Goal: Task Accomplishment & Management: Manage account settings

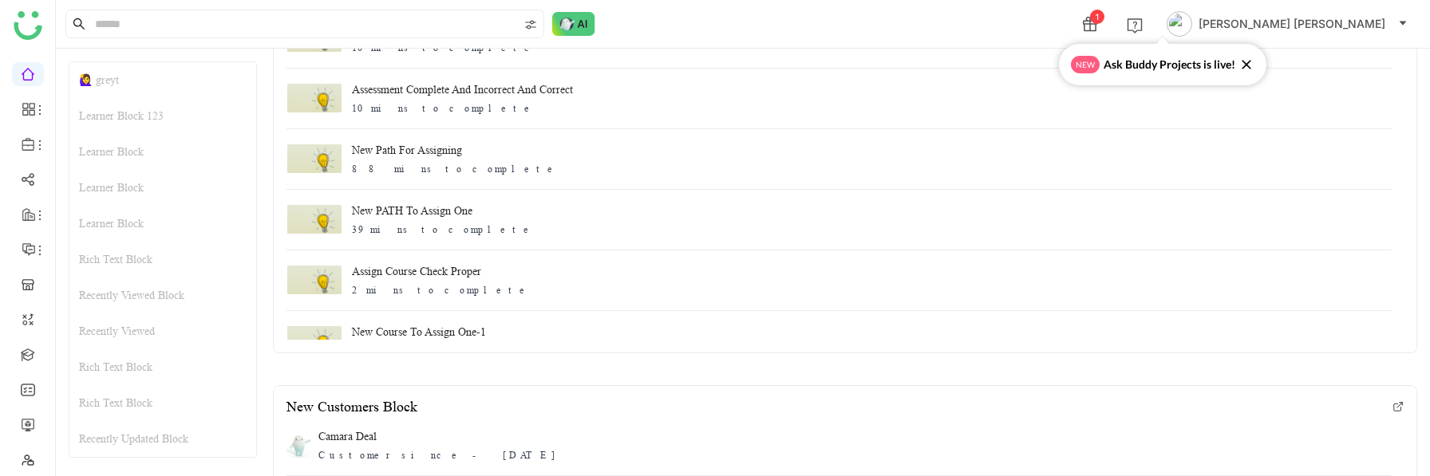
scroll to position [2507, 0]
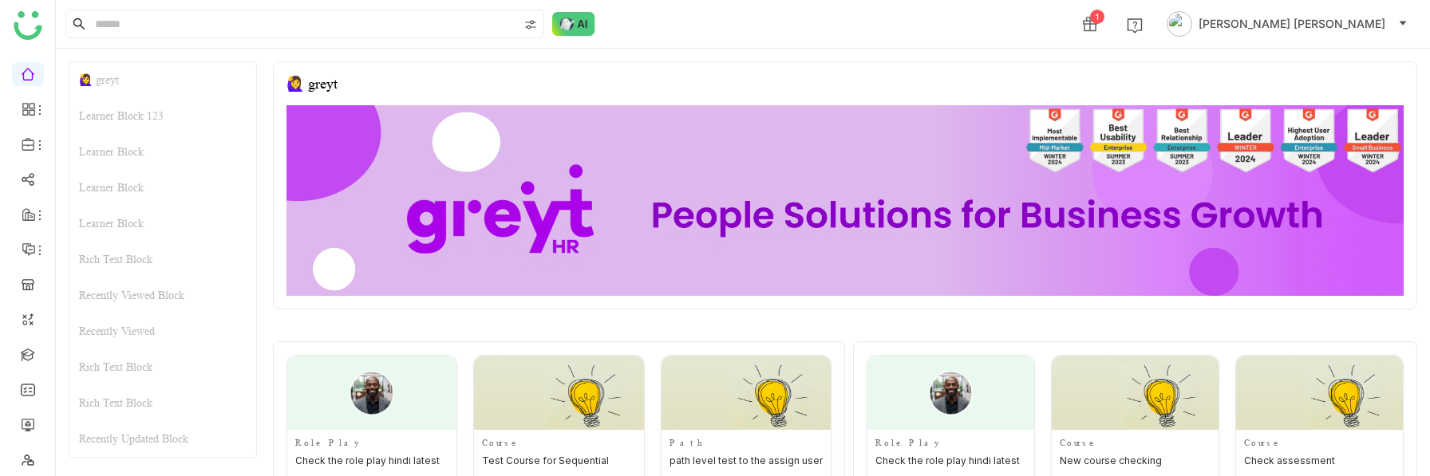
click at [1098, 22] on icon at bounding box center [1090, 24] width 16 height 16
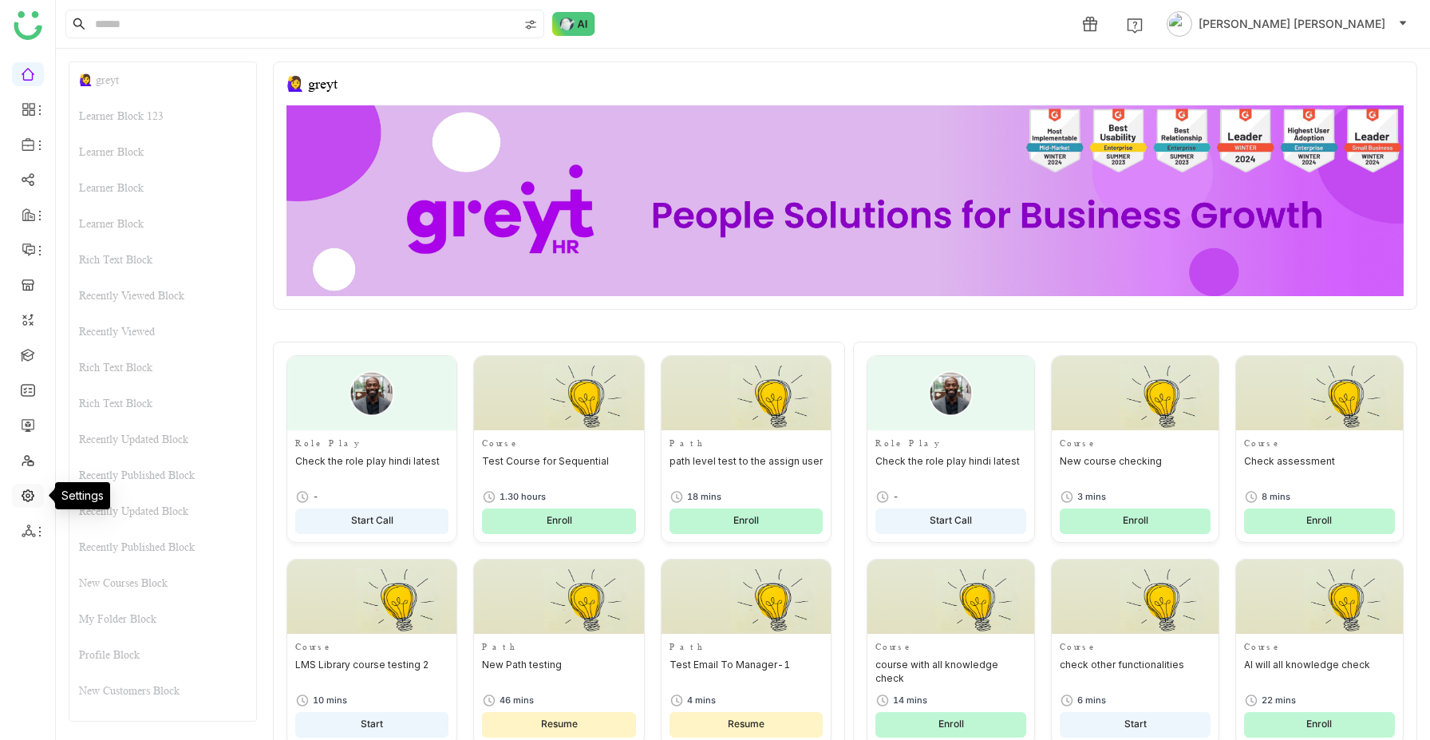
click at [29, 497] on link at bounding box center [28, 494] width 14 height 14
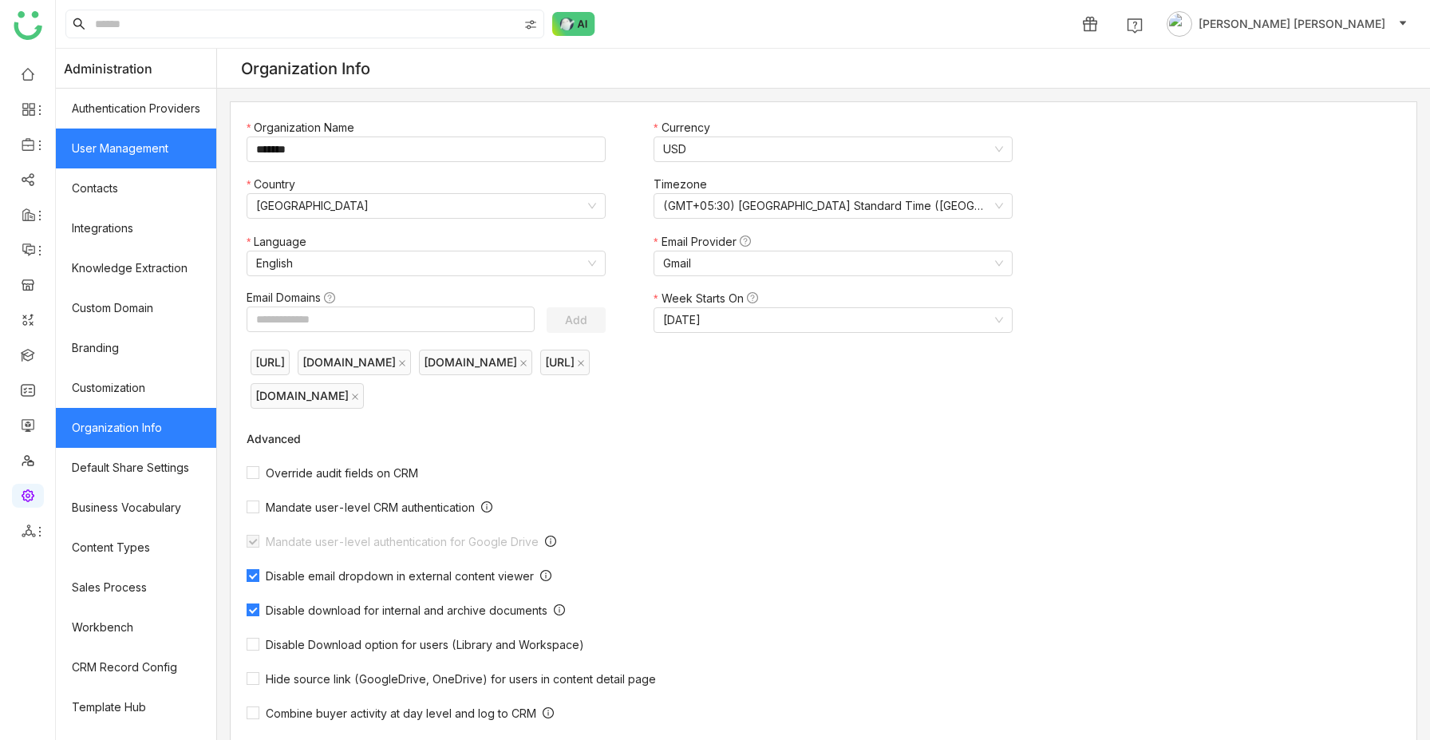
click at [159, 139] on link "User Management" at bounding box center [136, 148] width 160 height 40
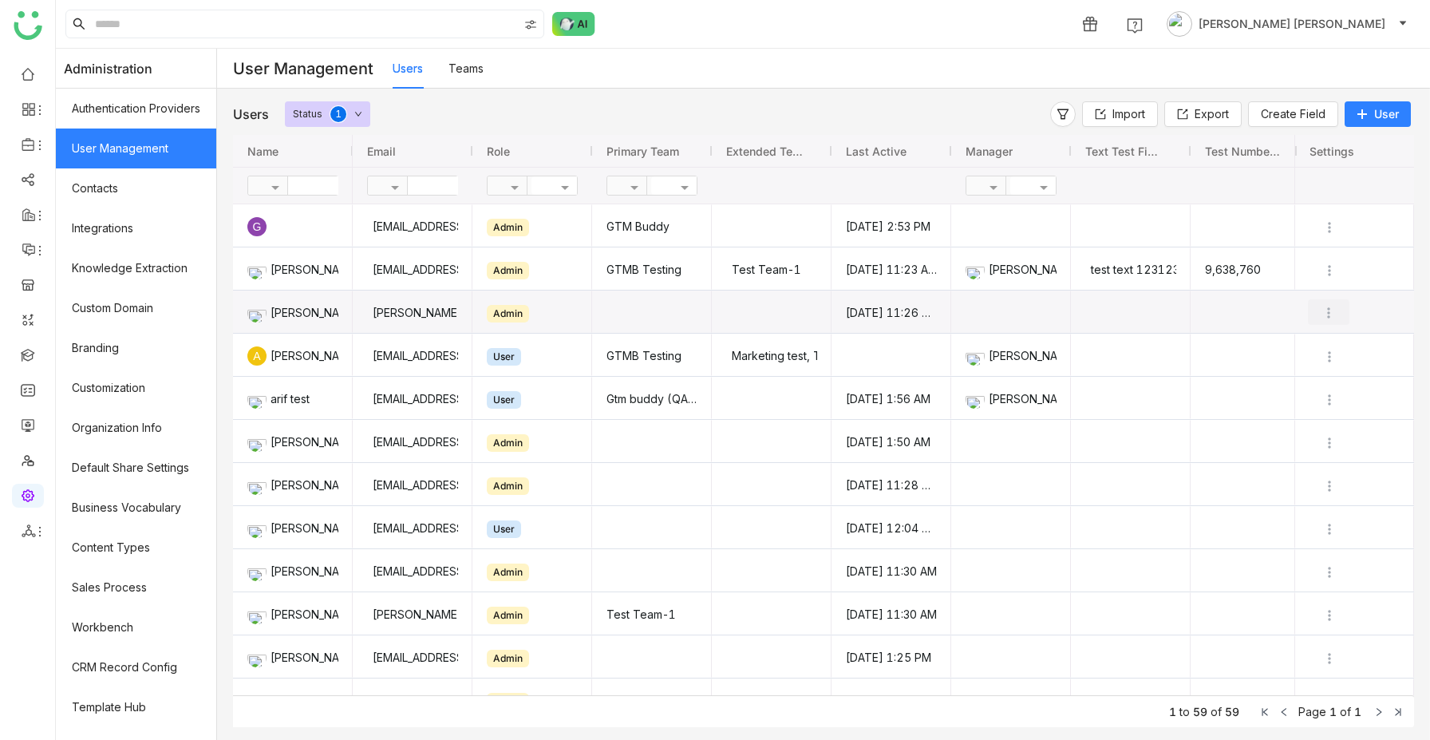
click at [1330, 307] on img "Press SPACE to select this row." at bounding box center [1328, 313] width 16 height 16
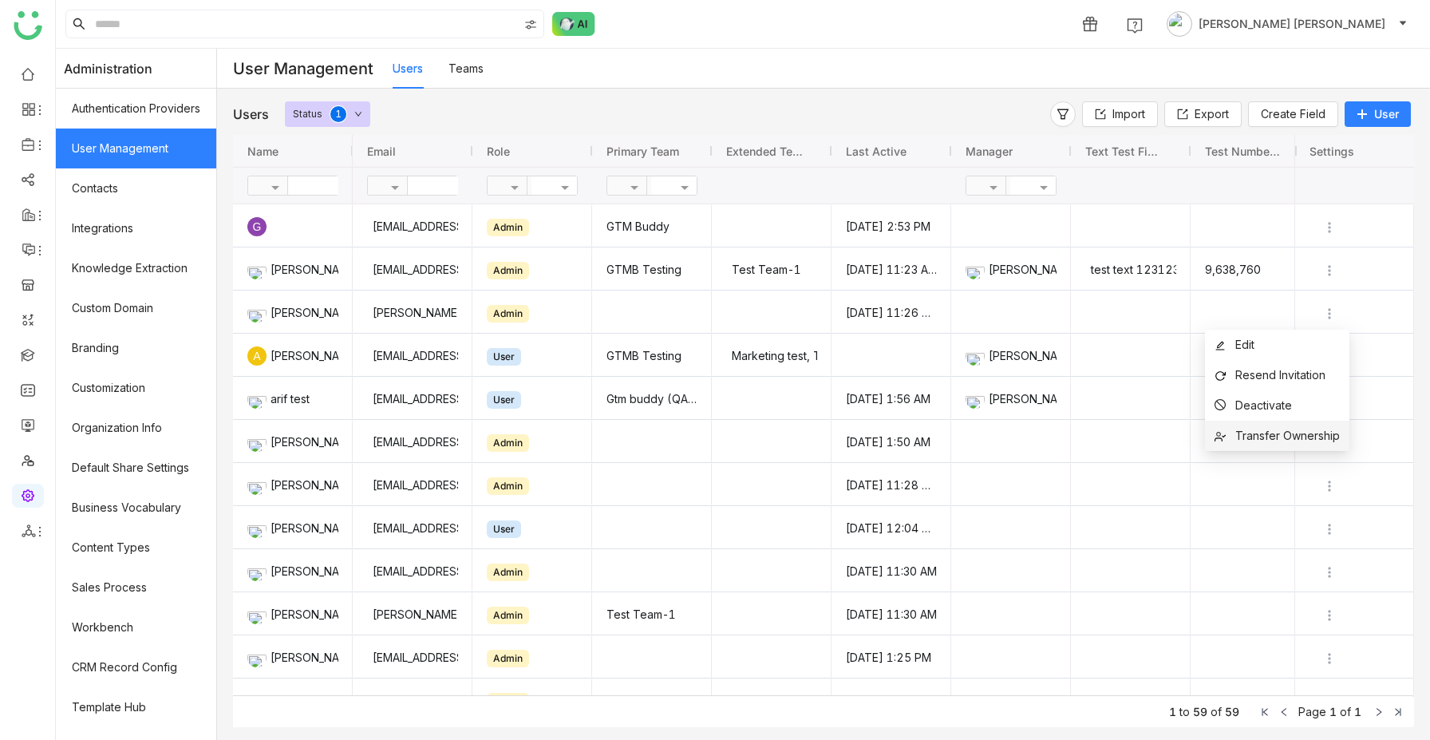
click at [1282, 439] on span "Transfer Ownership" at bounding box center [1287, 435] width 105 height 14
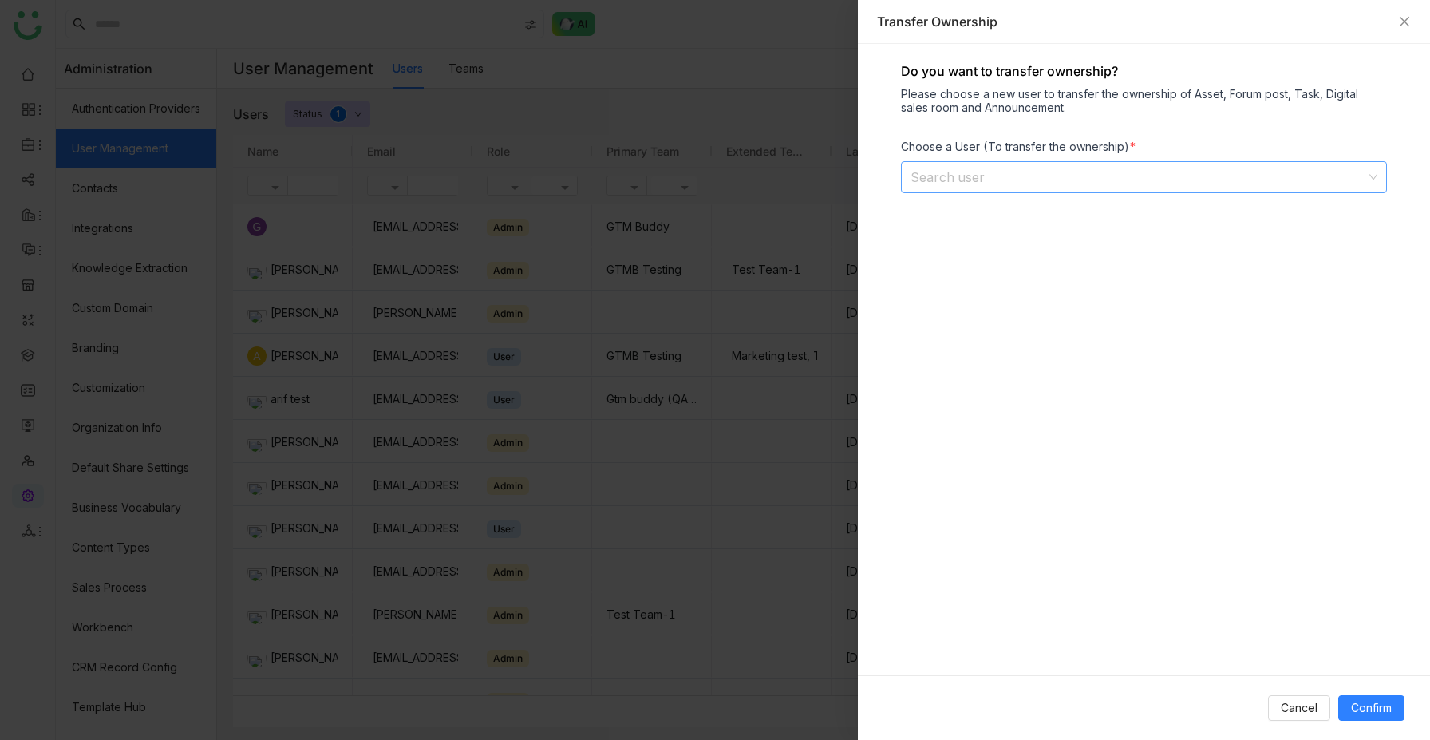
click at [1136, 166] on input at bounding box center [1138, 177] width 456 height 30
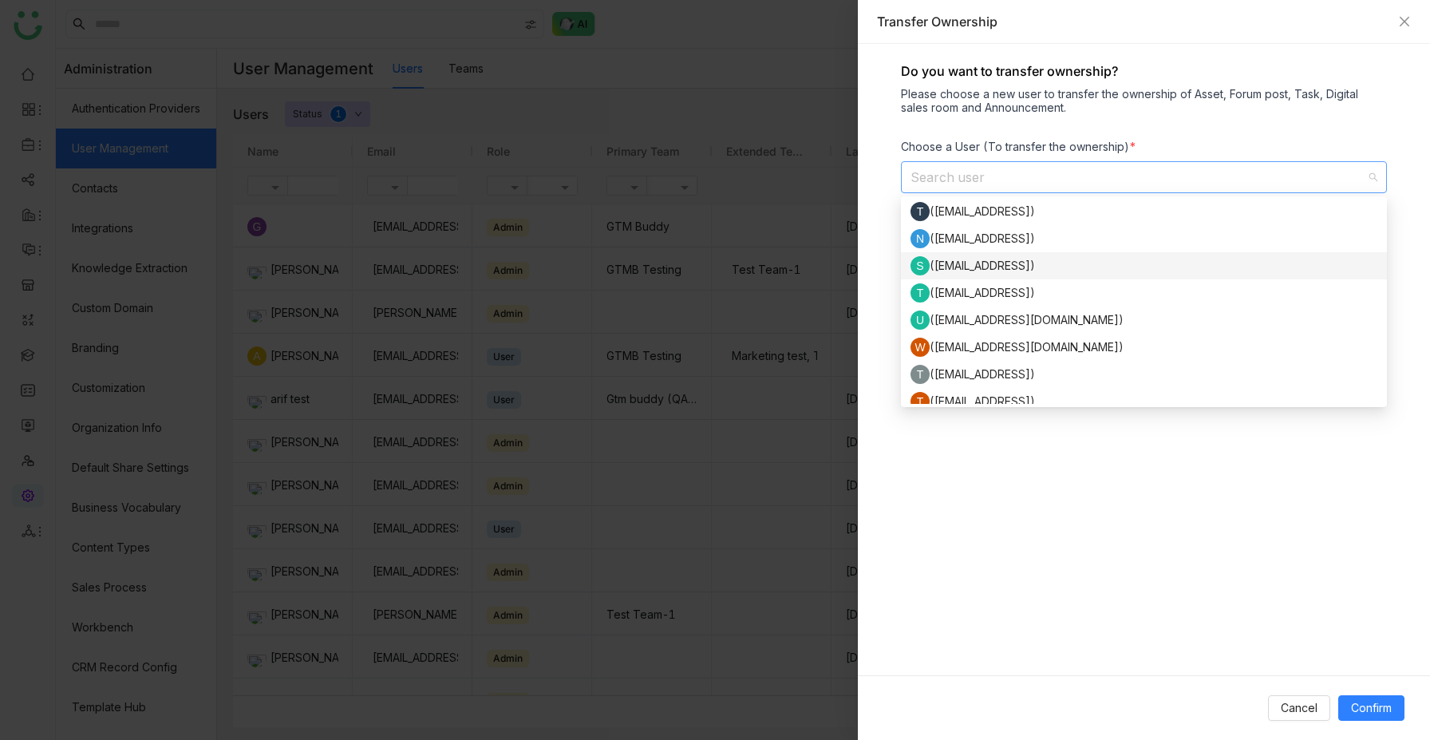
scroll to position [1688, 0]
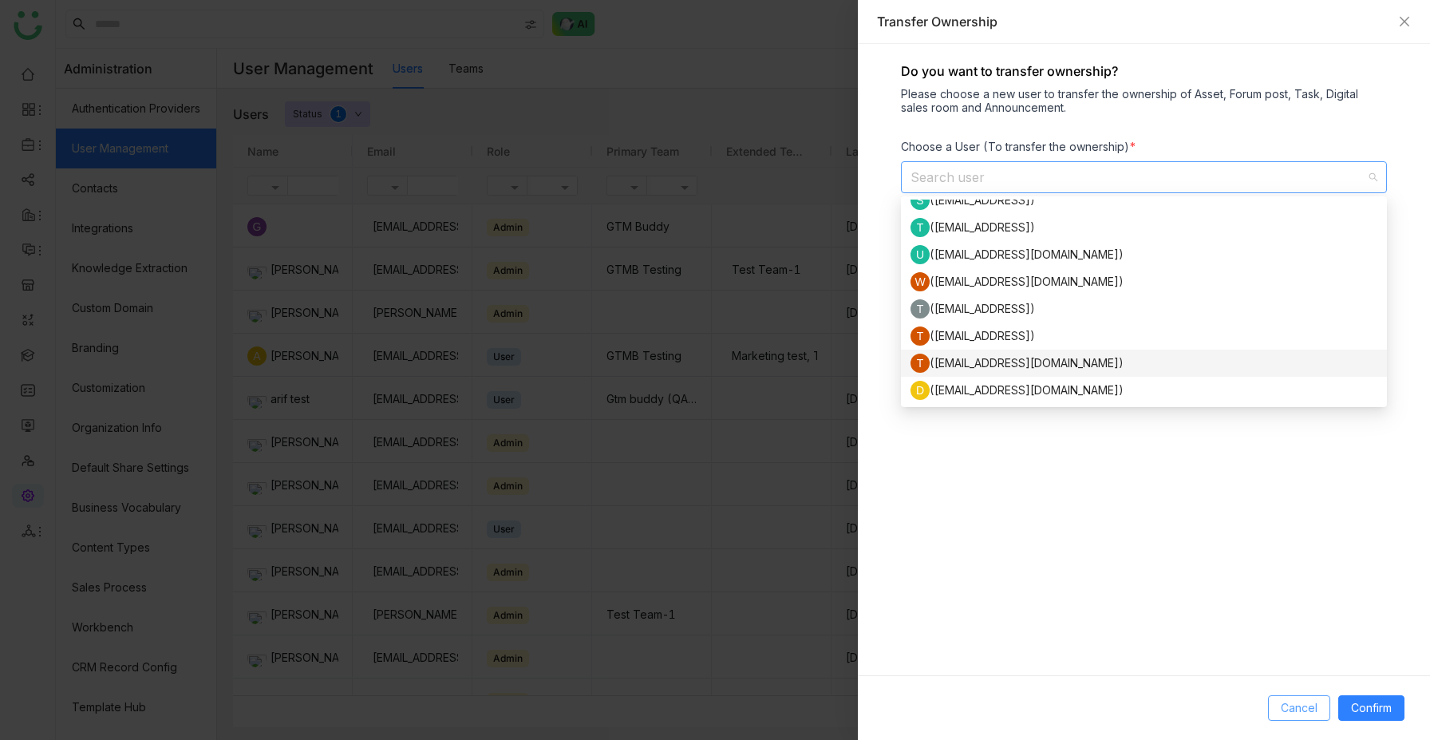
click at [1294, 708] on span "Cancel" at bounding box center [1298, 708] width 37 height 18
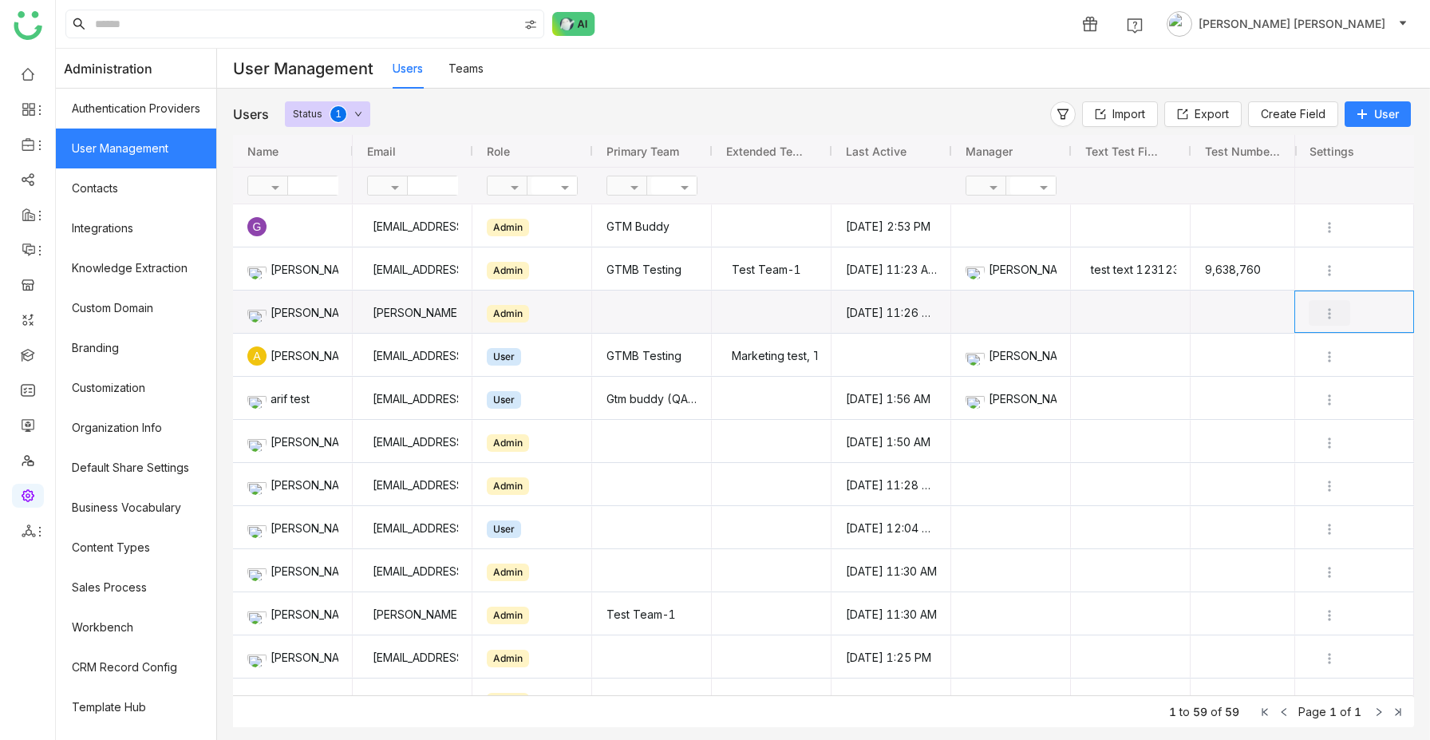
click at [1332, 311] on img "Press SPACE to select this row." at bounding box center [1329, 314] width 16 height 16
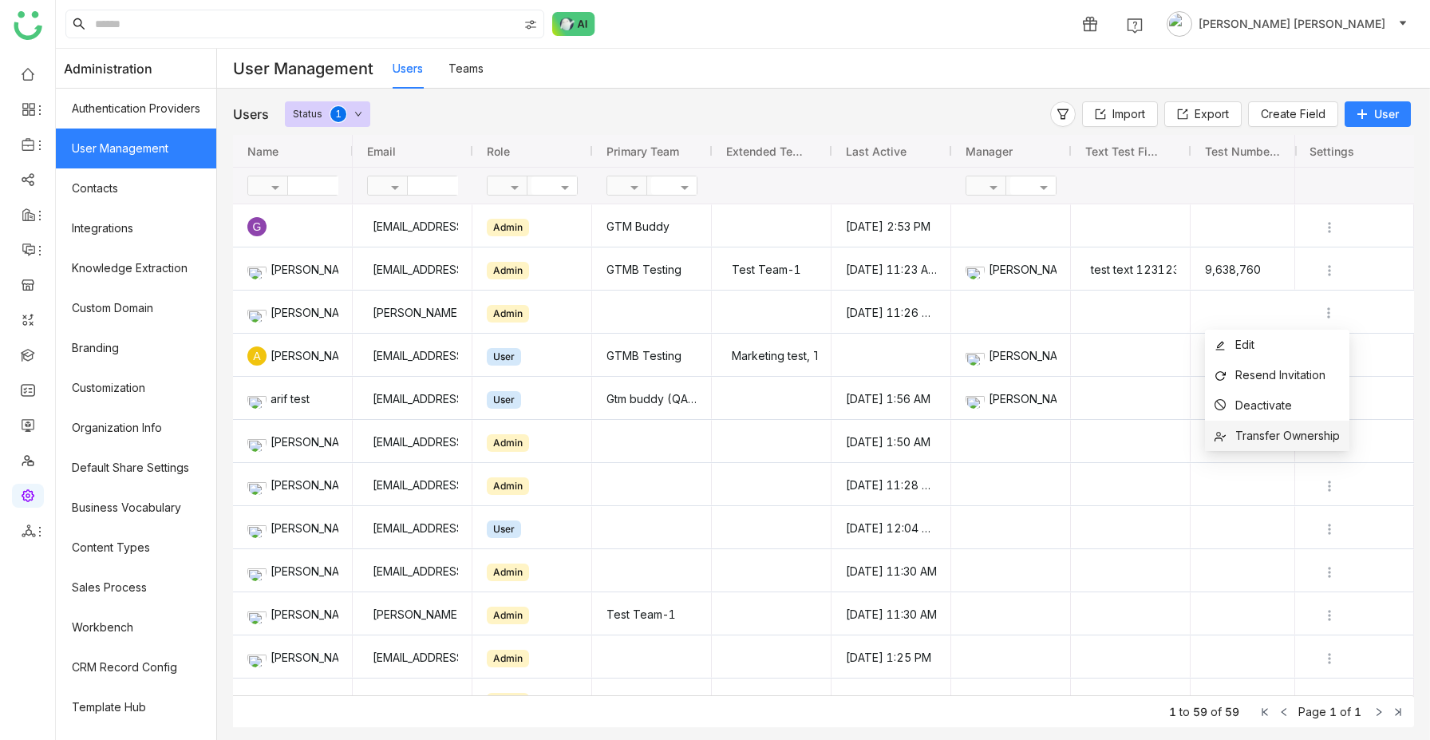
click at [1280, 425] on li "Transfer Ownership" at bounding box center [1277, 435] width 144 height 30
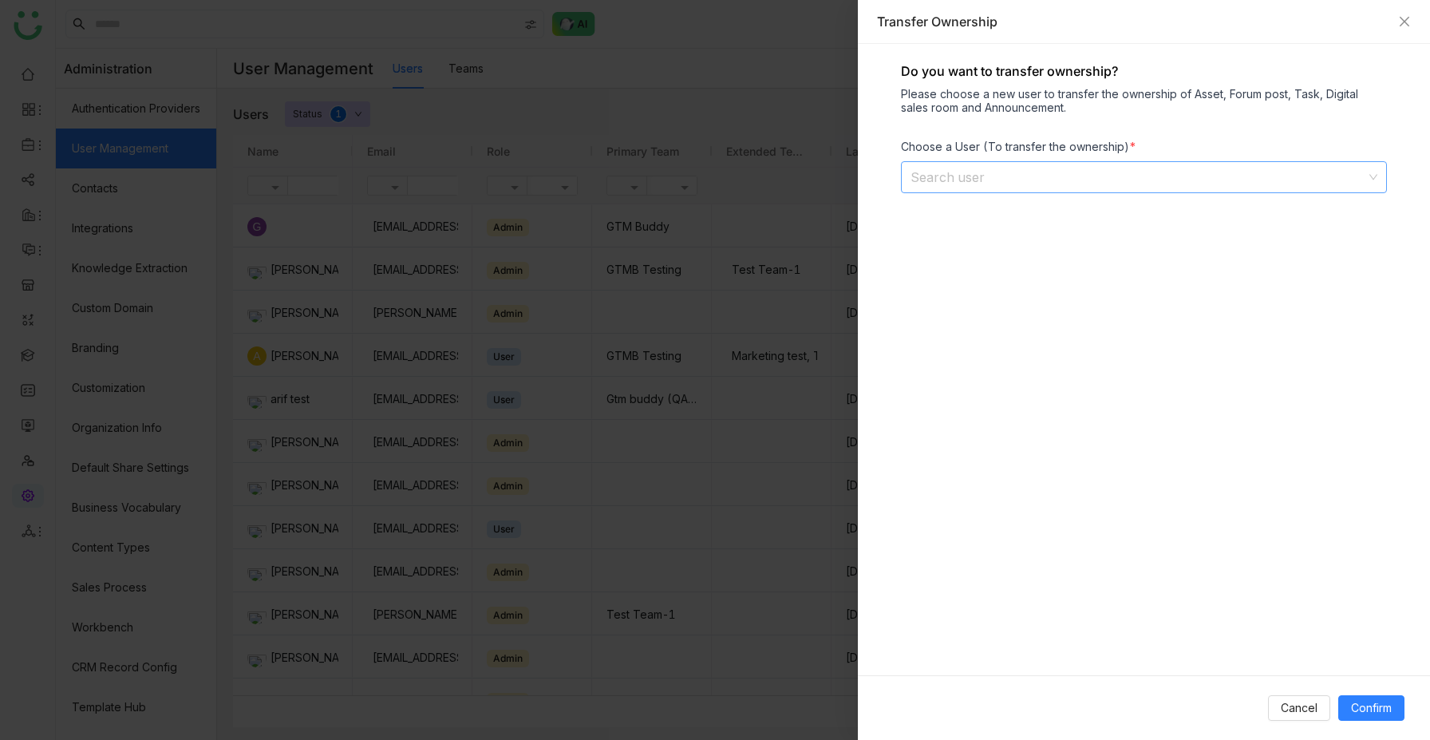
click at [1199, 183] on input at bounding box center [1138, 177] width 456 height 30
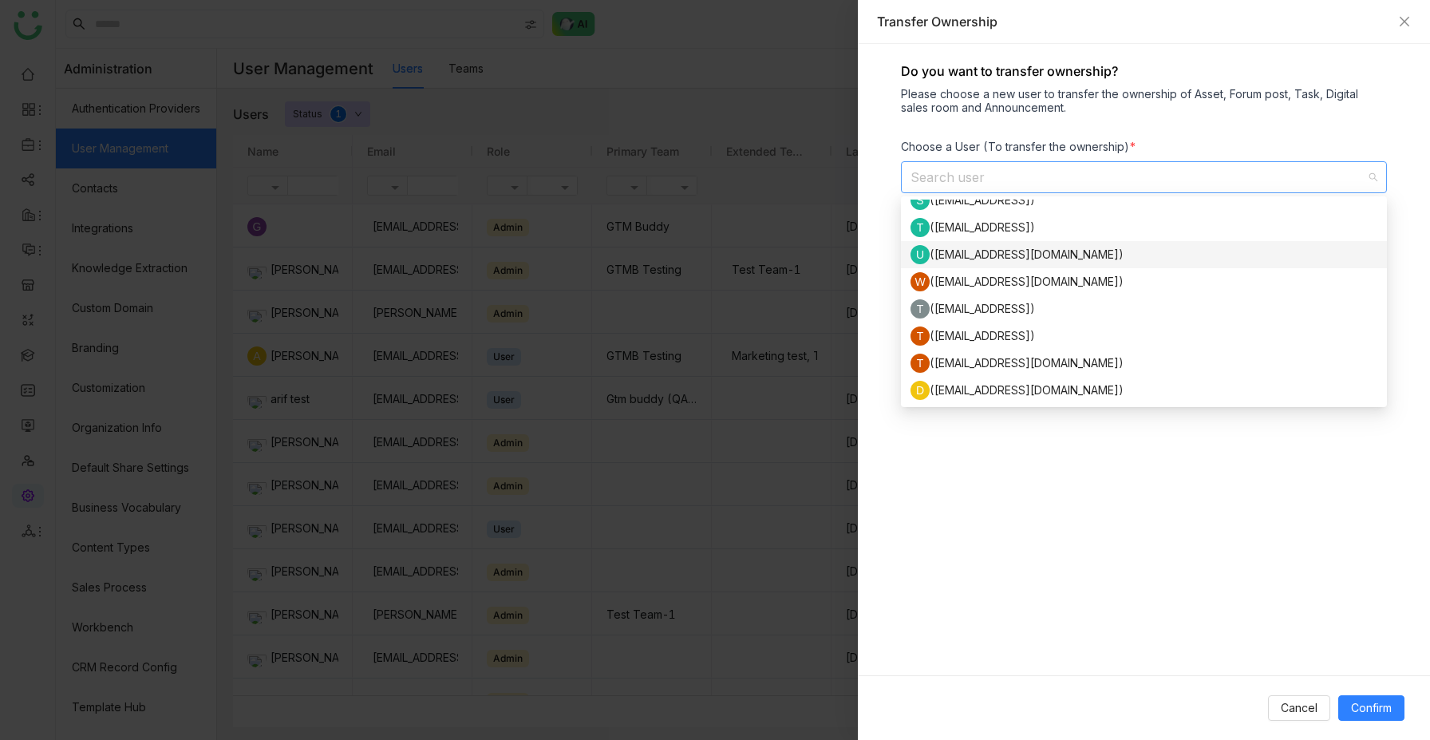
click at [1403, 29] on div "Transfer Ownership" at bounding box center [1144, 22] width 534 height 18
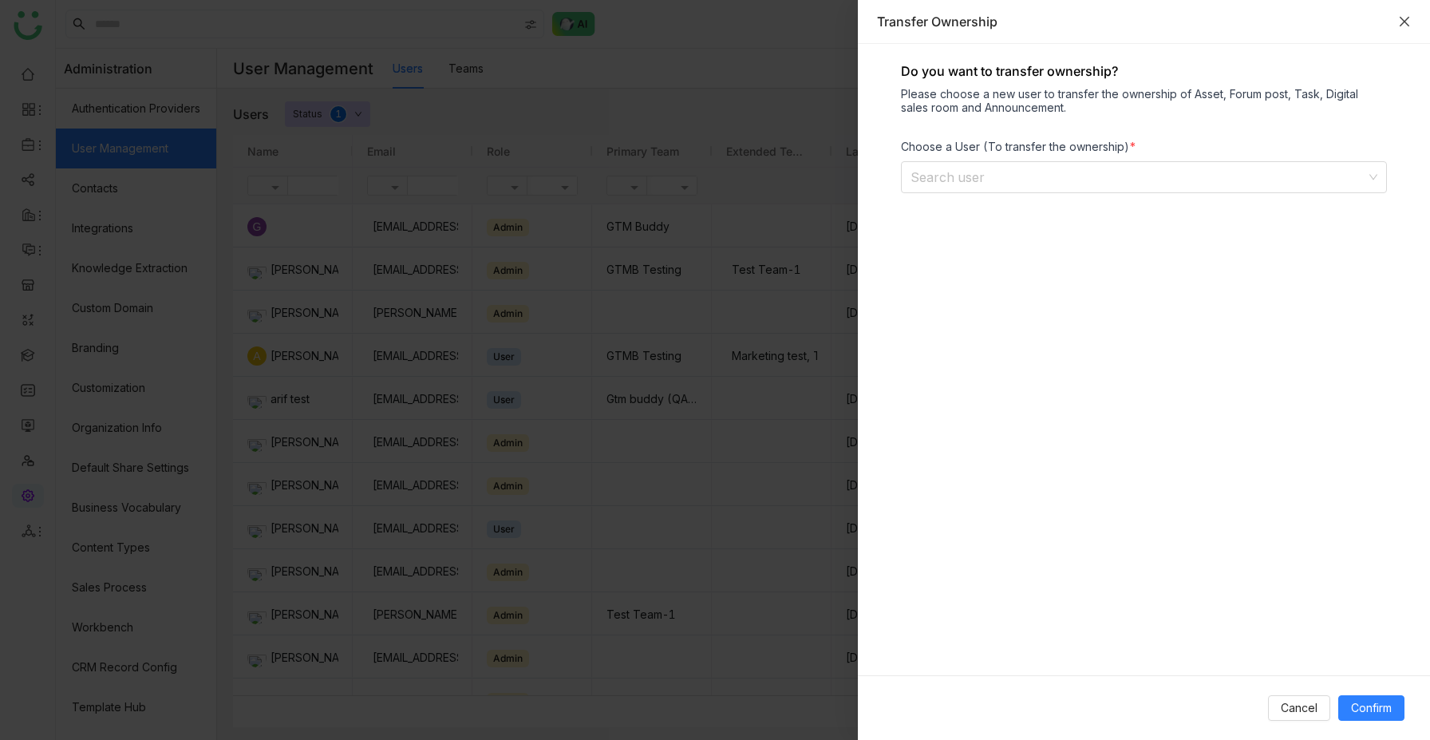
click at [1404, 20] on icon "Close" at bounding box center [1404, 22] width 10 height 10
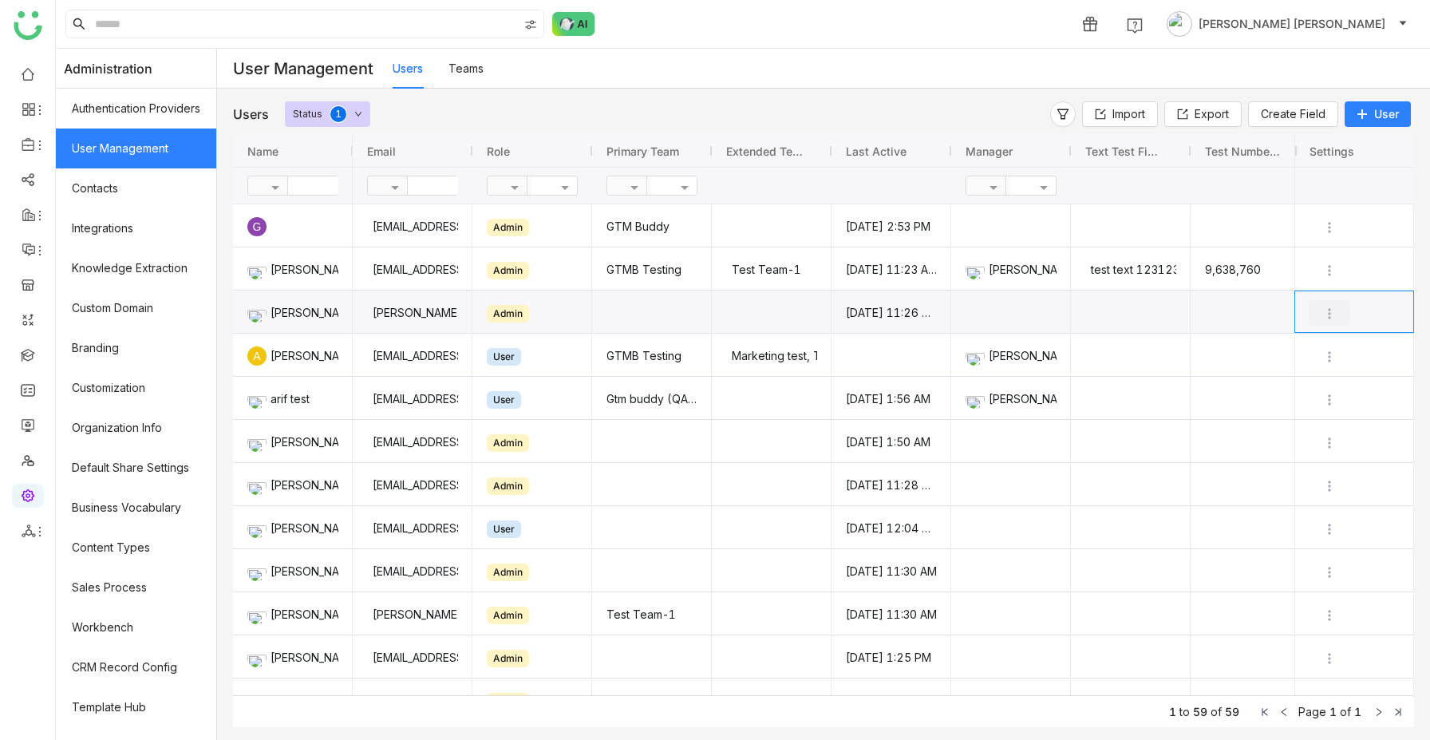
click at [1327, 311] on img "Press SPACE to select this row." at bounding box center [1329, 314] width 16 height 16
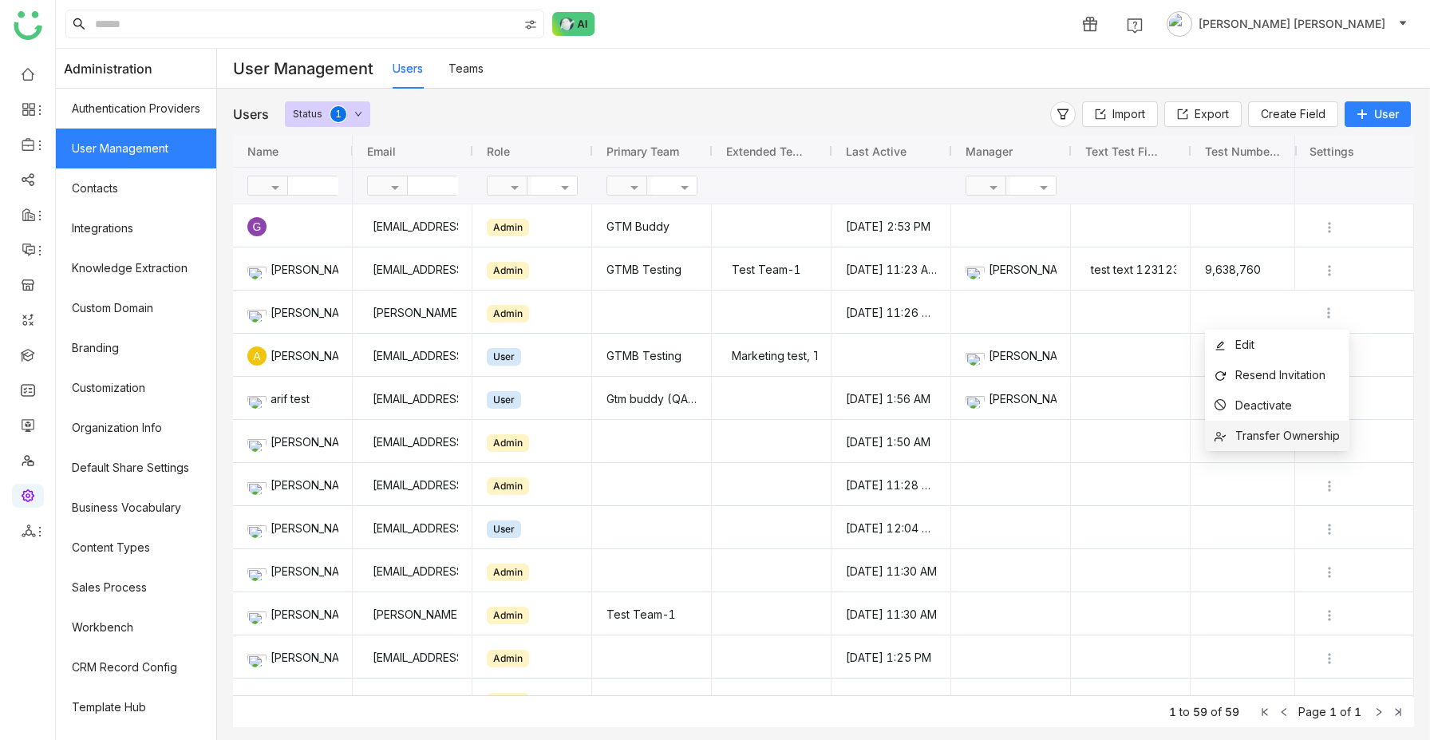
click at [1262, 430] on span "Transfer Ownership" at bounding box center [1287, 435] width 105 height 14
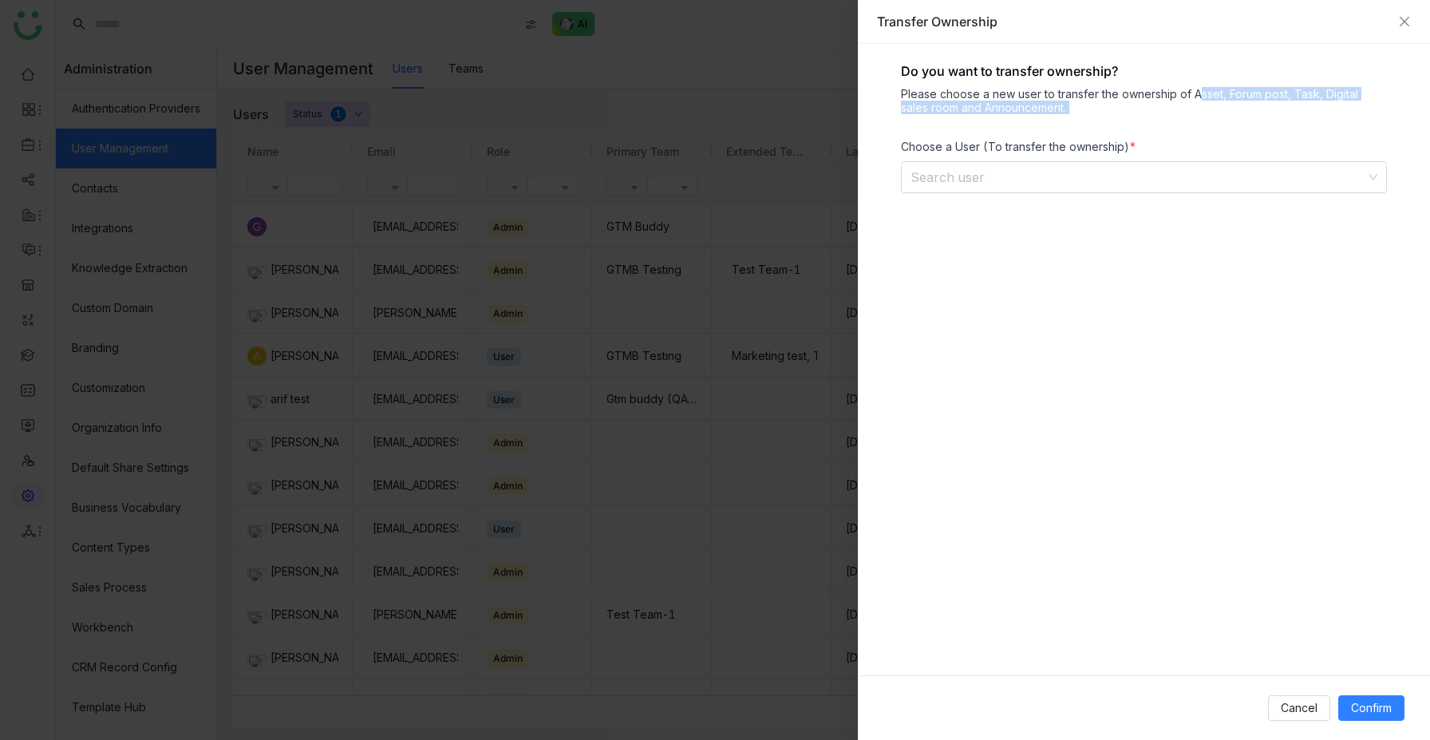
drag, startPoint x: 1191, startPoint y: 91, endPoint x: 1258, endPoint y: 120, distance: 72.9
click at [1258, 120] on div "Do you want to transfer ownership? Please choose a new user to transfer the own…" at bounding box center [1144, 359] width 572 height 631
click at [1200, 178] on input at bounding box center [1138, 177] width 456 height 30
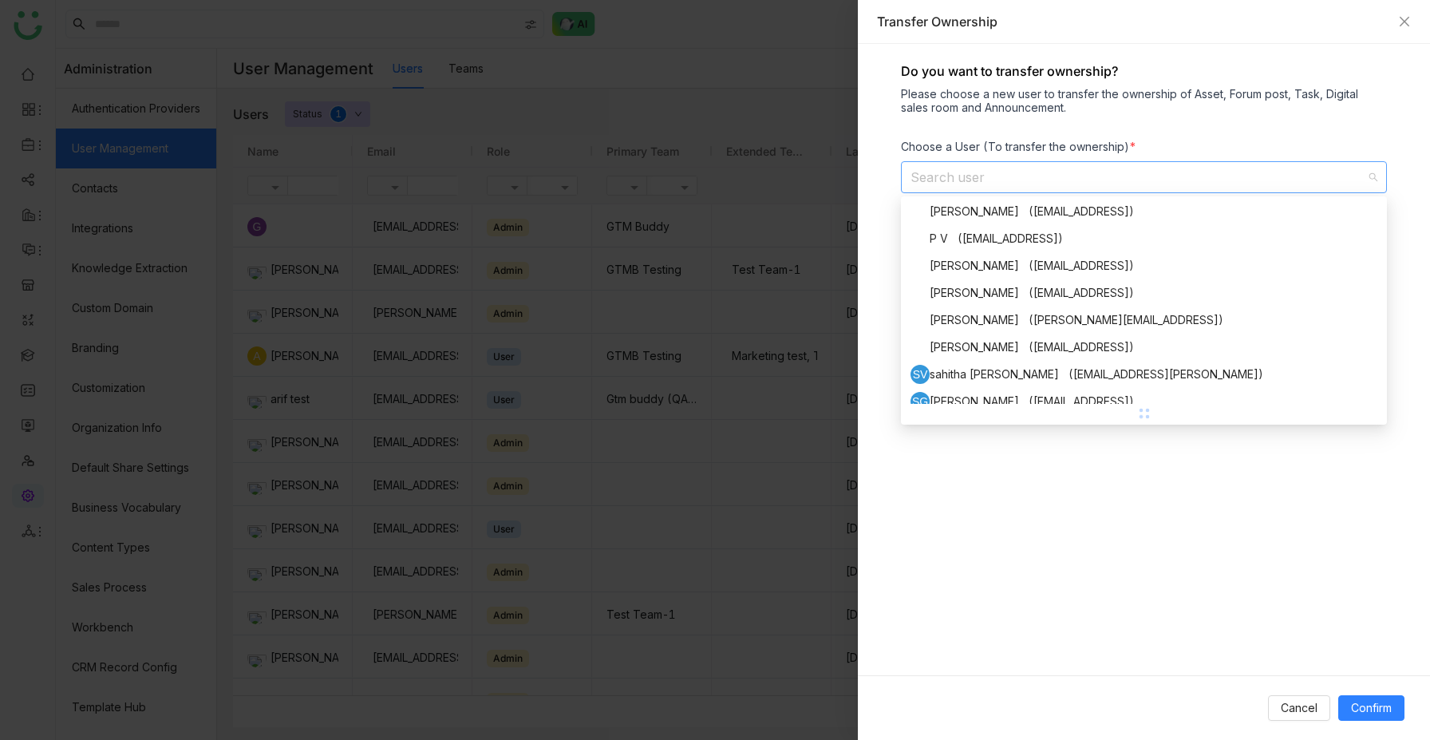
scroll to position [1112, 0]
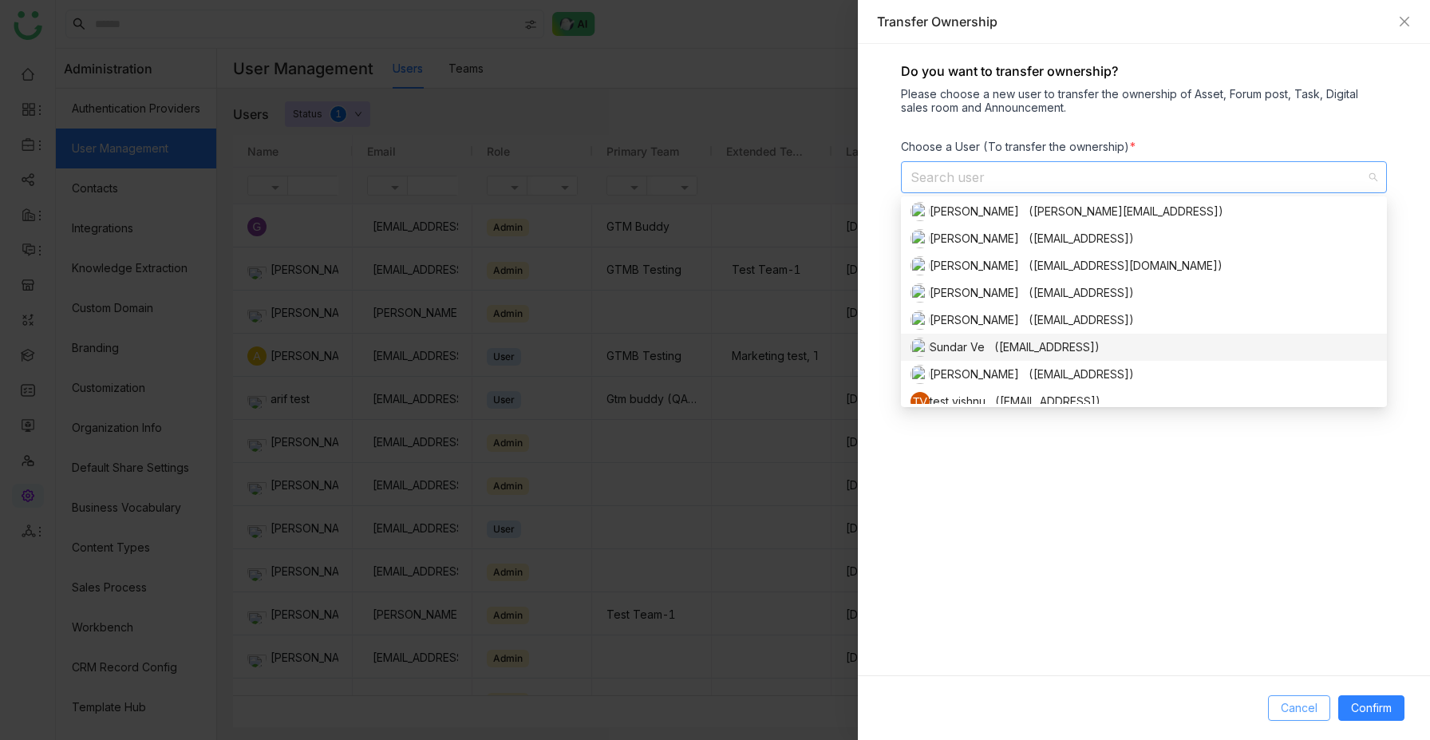
click at [1301, 709] on span "Cancel" at bounding box center [1298, 708] width 37 height 18
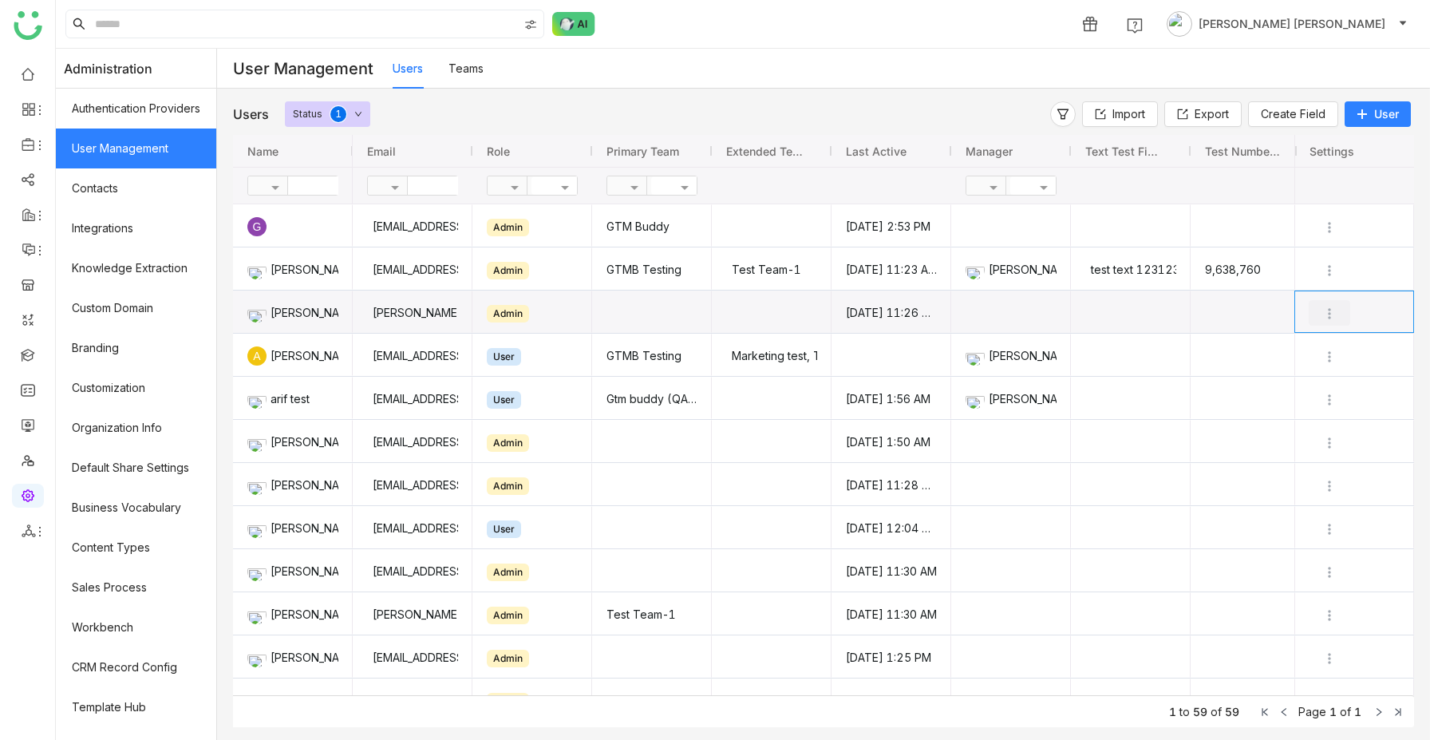
click at [1328, 316] on img "Press SPACE to select this row." at bounding box center [1329, 314] width 16 height 16
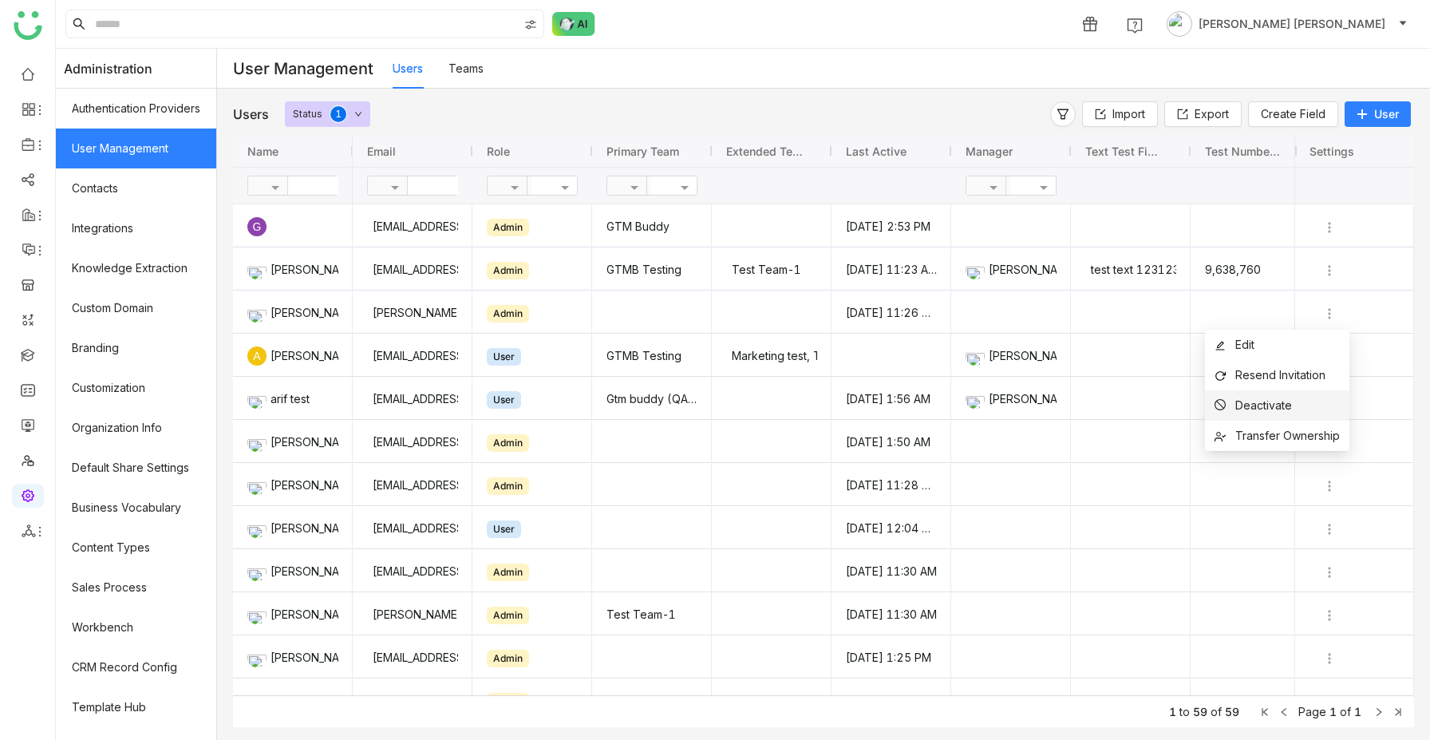
click at [1300, 404] on li "Deactivate" at bounding box center [1277, 405] width 144 height 30
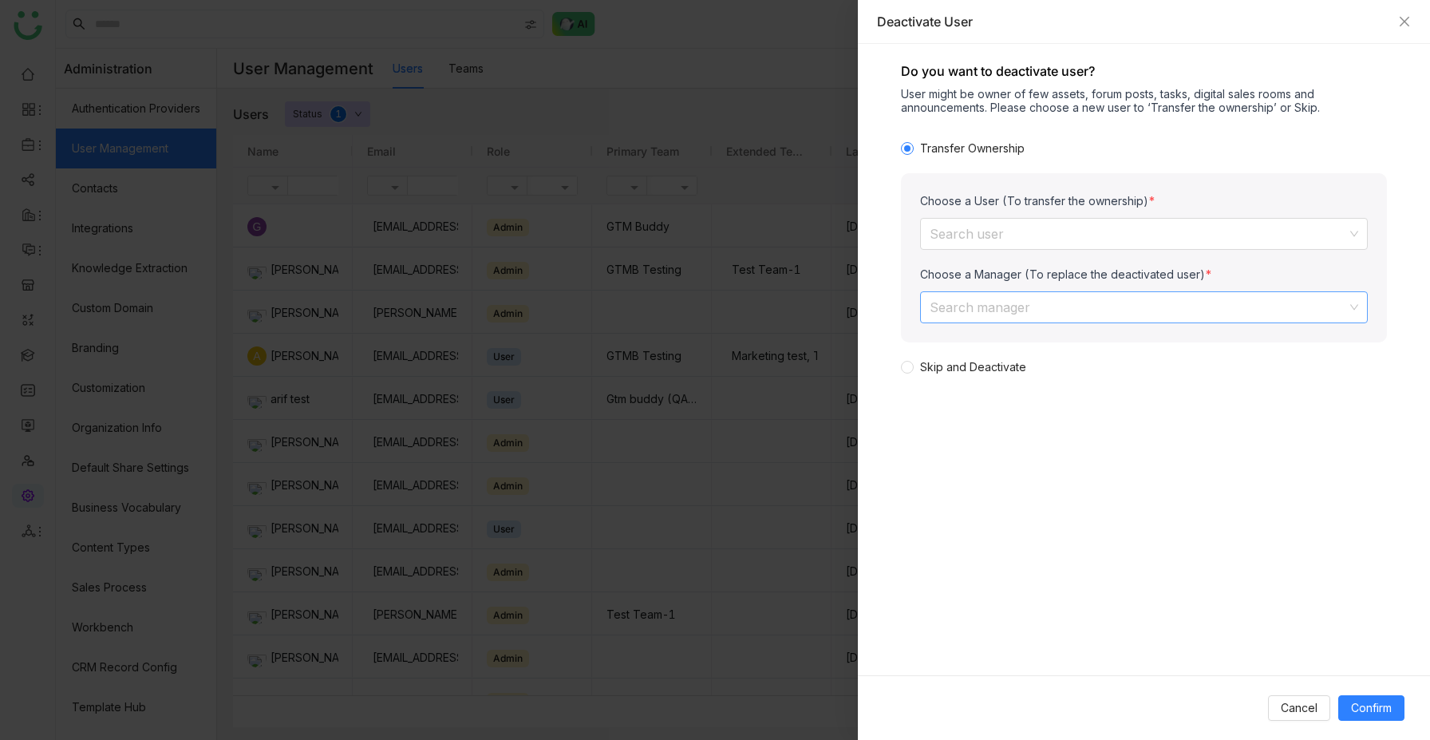
click at [1048, 310] on input at bounding box center [1137, 307] width 417 height 30
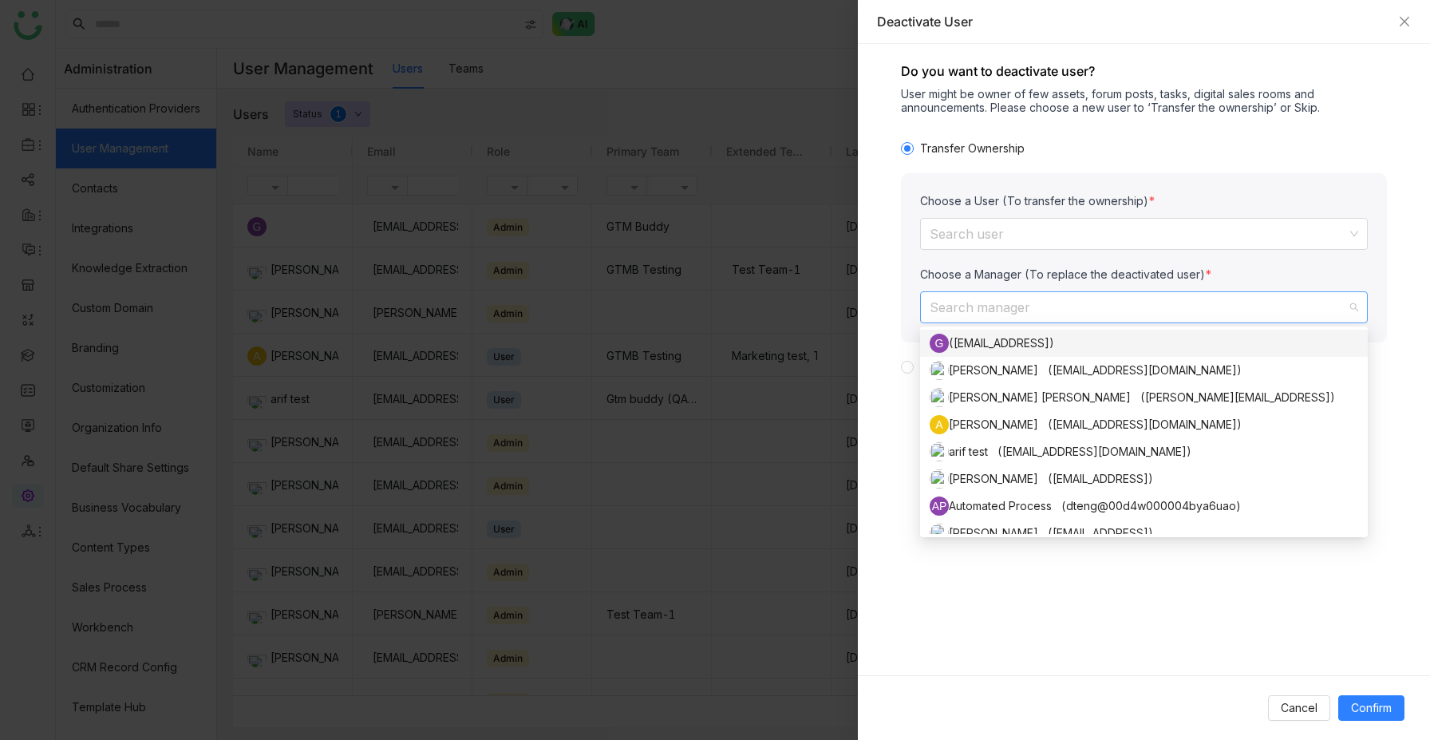
click at [1096, 286] on div "Choose a Manager (To replace the deactivated user) Search manager" at bounding box center [1144, 294] width 448 height 57
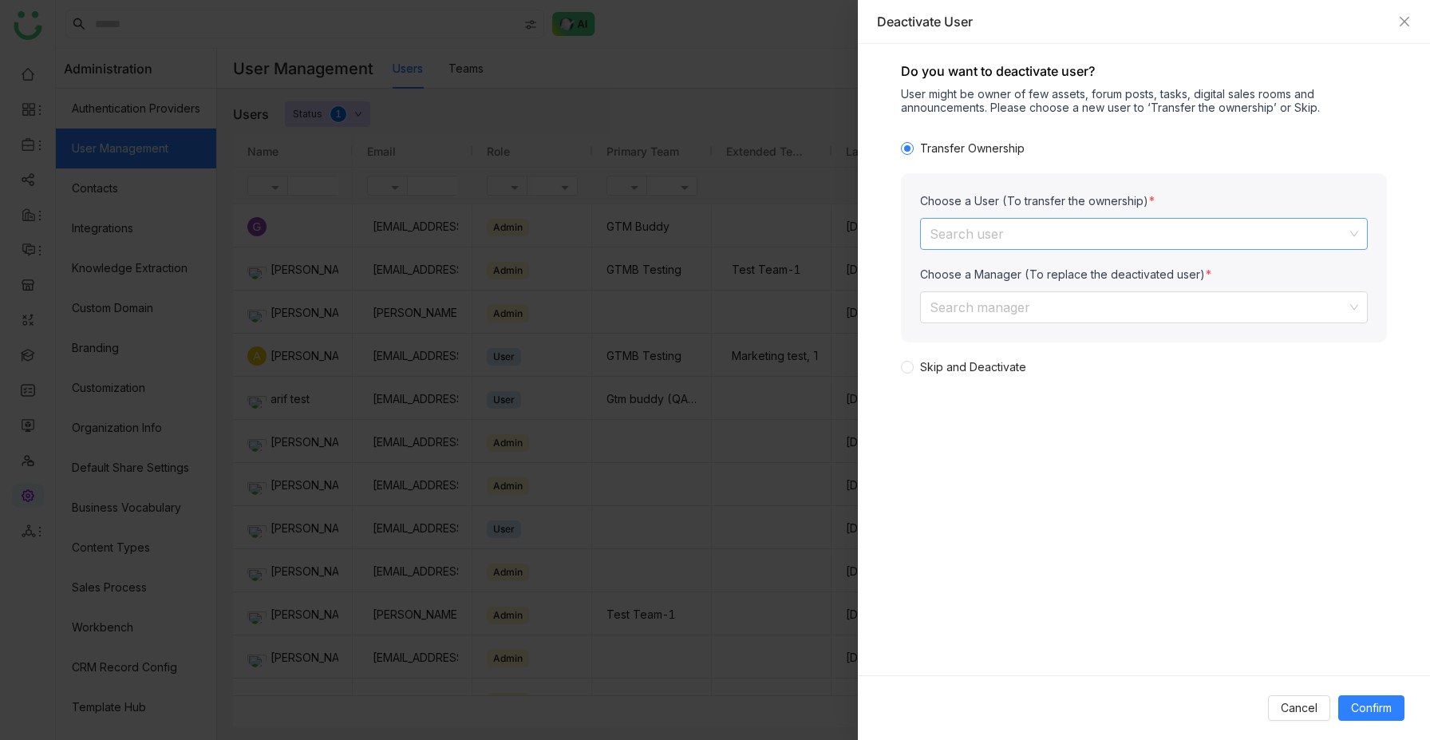
click at [1087, 234] on input at bounding box center [1137, 234] width 417 height 30
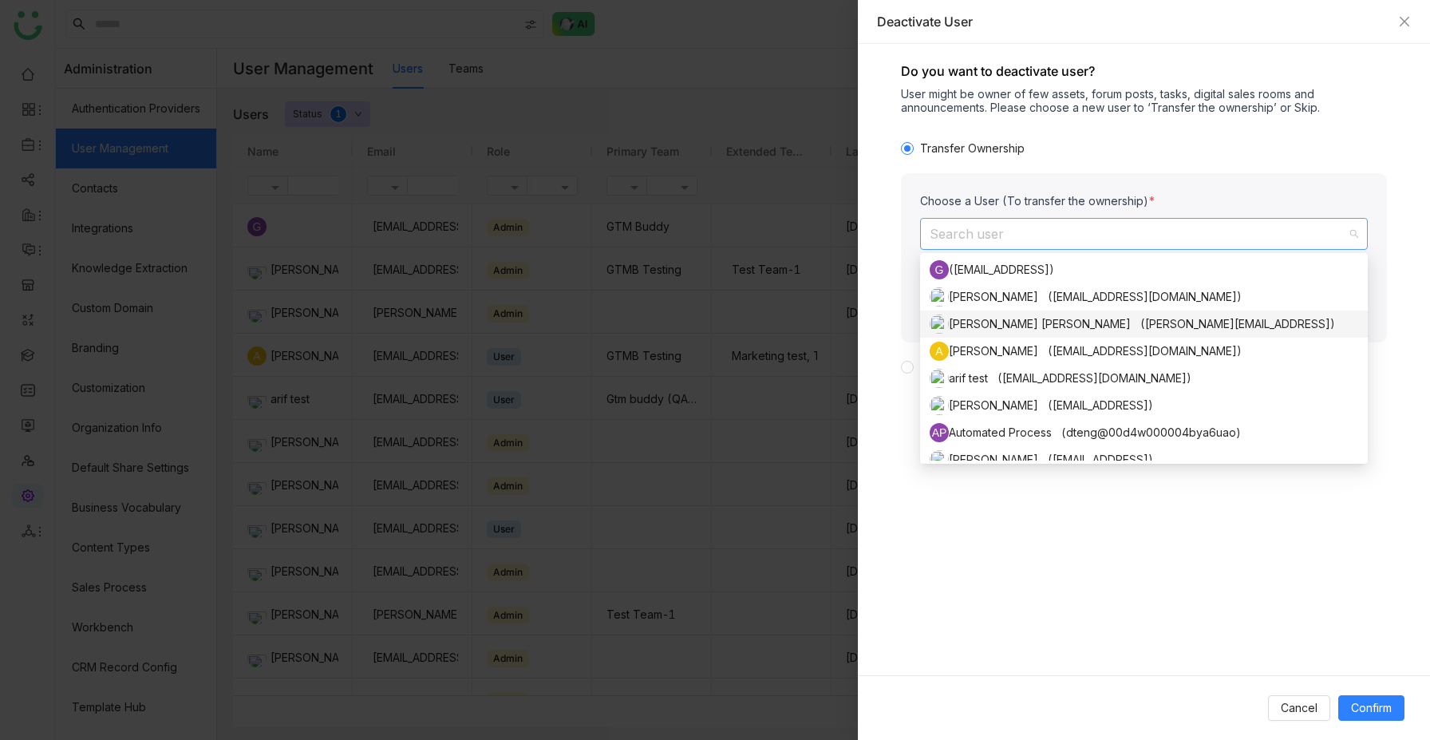
click at [1040, 138] on div "Do you want to deactivate user? User might be owner of few assets, forum posts,…" at bounding box center [1144, 359] width 572 height 631
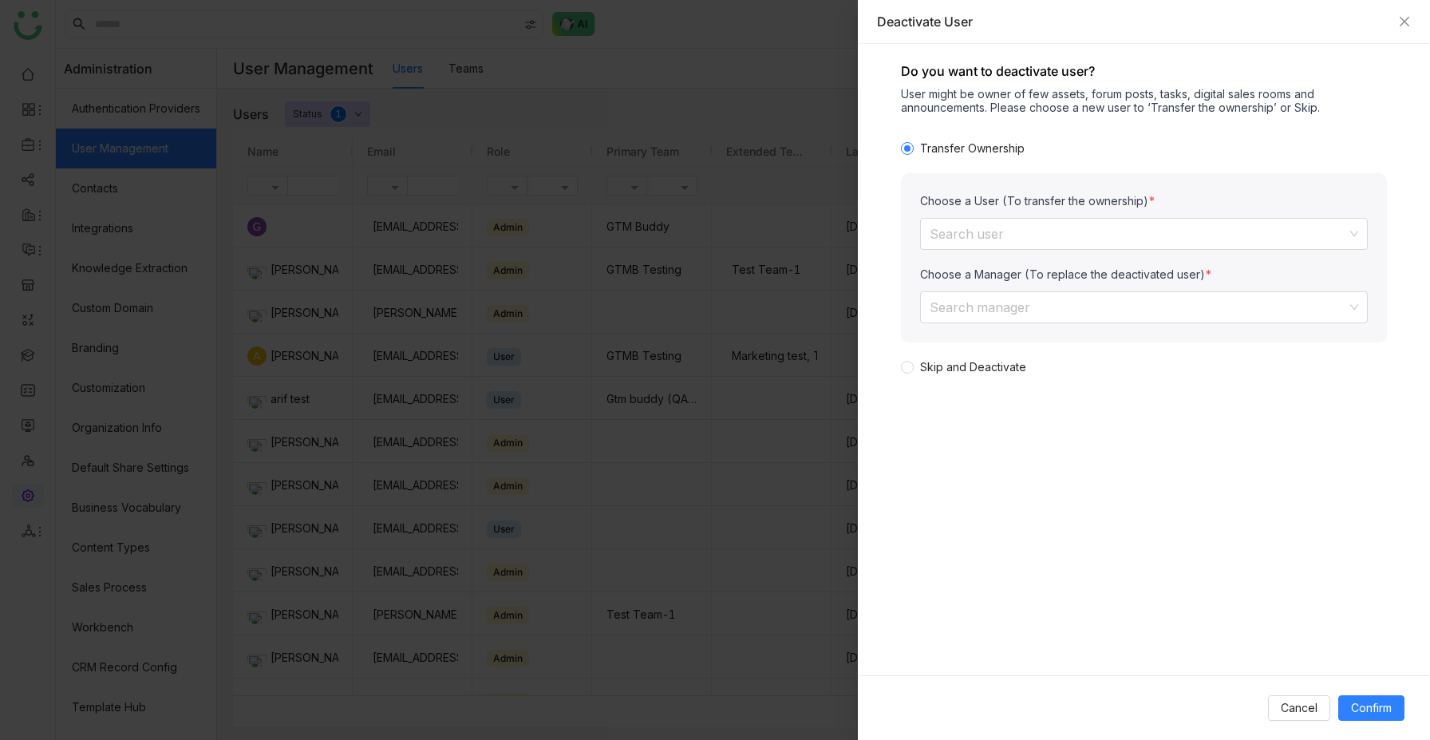
drag, startPoint x: 911, startPoint y: 270, endPoint x: 1344, endPoint y: 270, distance: 433.2
click at [1344, 270] on div "Choose a User (To transfer the ownership) Search user Choose a Manager (To repl…" at bounding box center [1144, 257] width 486 height 169
drag, startPoint x: 917, startPoint y: 199, endPoint x: 1306, endPoint y: 199, distance: 389.3
click at [1306, 199] on div "Choose a User (To transfer the ownership) Search user Choose a Manager (To repl…" at bounding box center [1144, 257] width 486 height 169
click at [1129, 309] on input at bounding box center [1137, 307] width 417 height 30
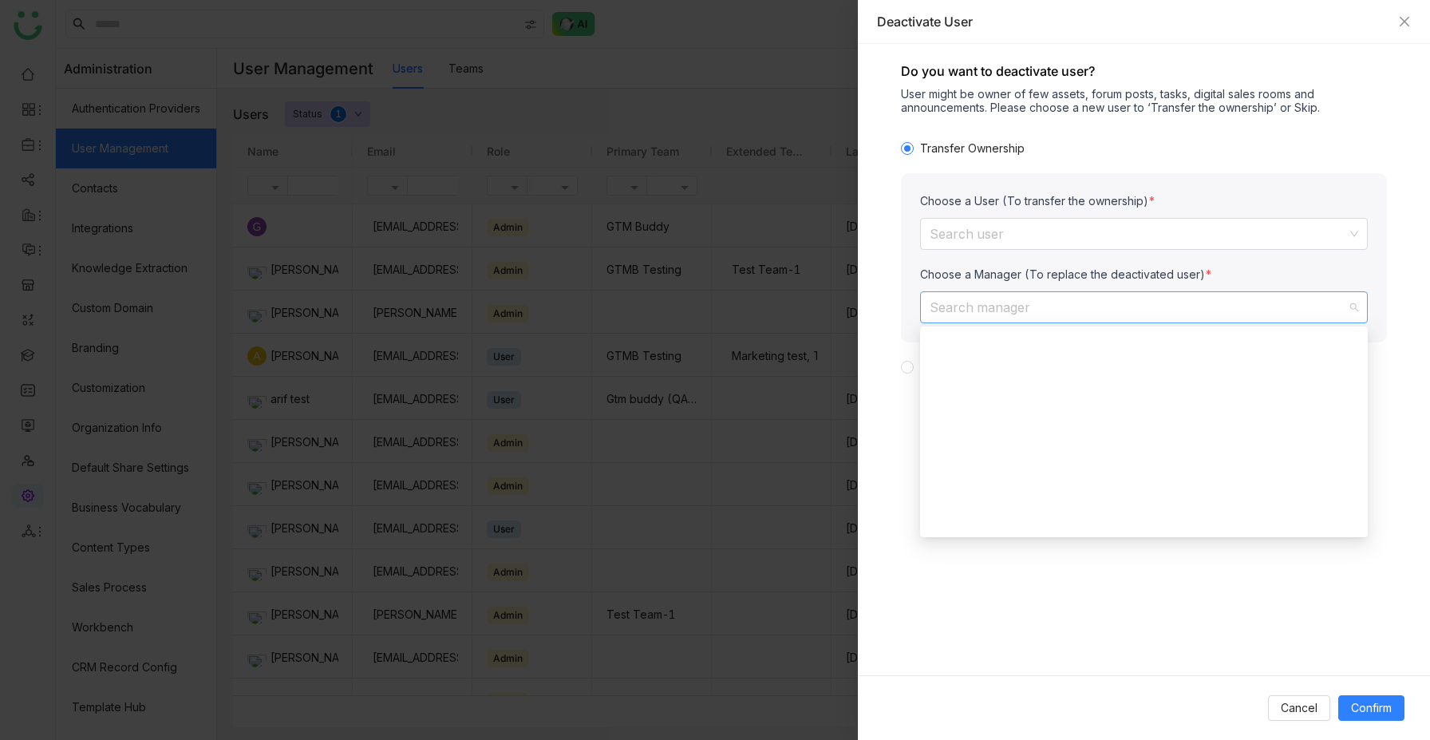
scroll to position [0, 0]
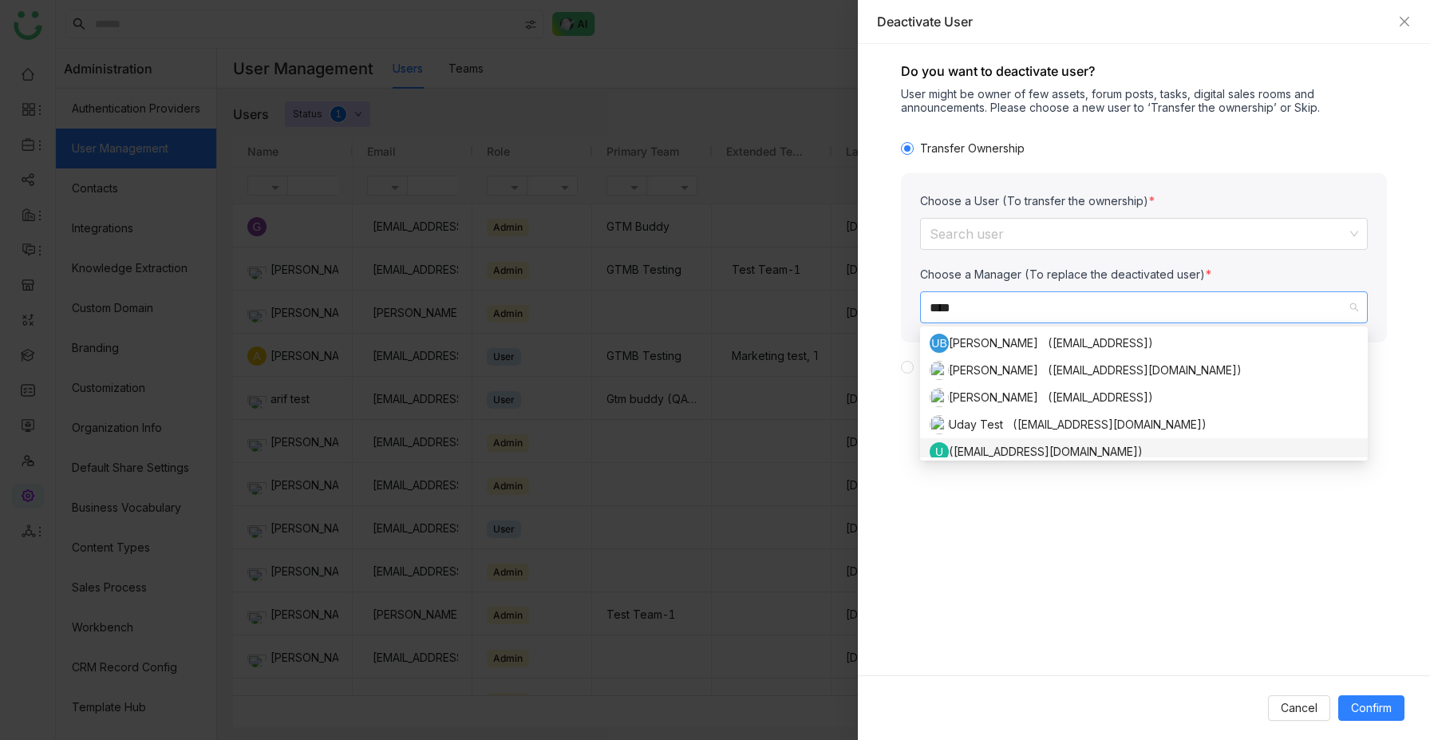
type input "****"
click at [1039, 530] on div "Do you want to deactivate user? User might be owner of few assets, forum posts,…" at bounding box center [1144, 359] width 572 height 631
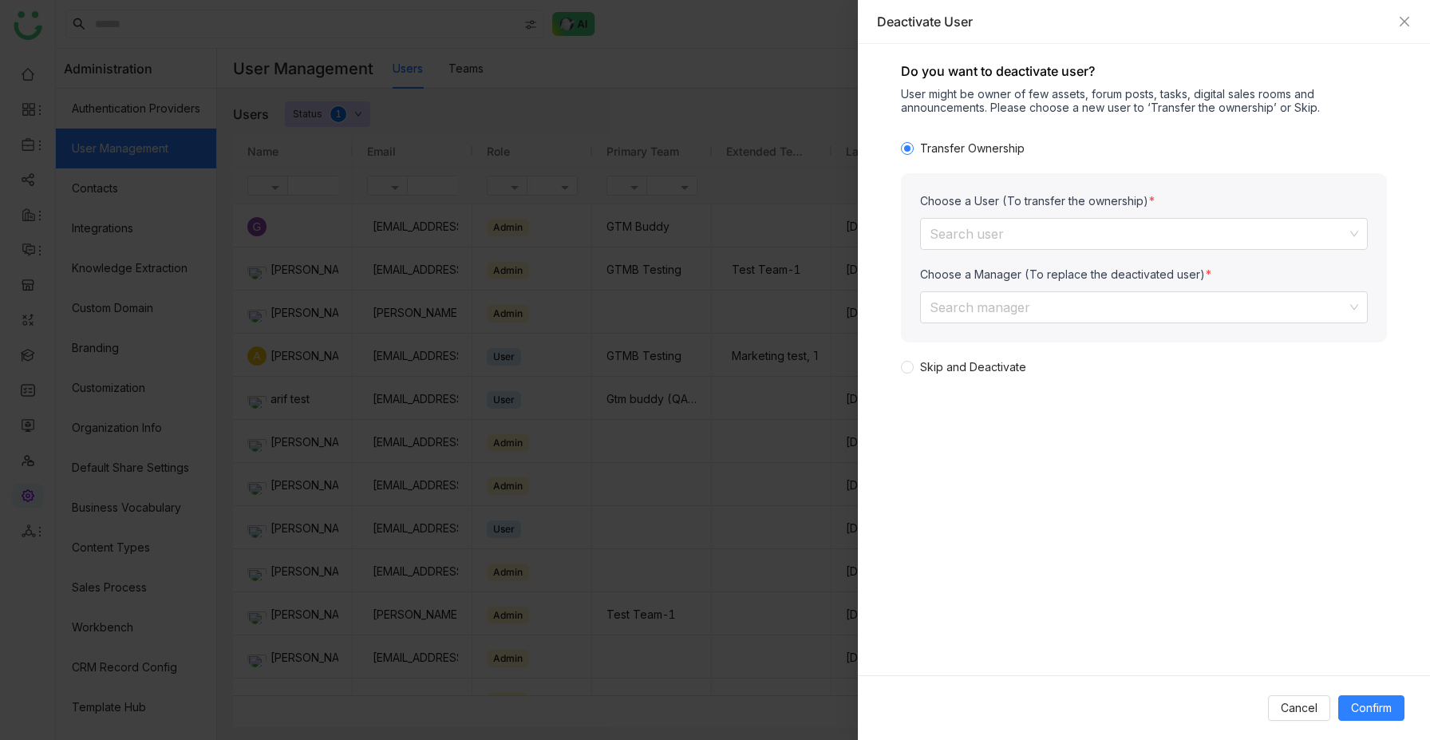
drag, startPoint x: 911, startPoint y: 269, endPoint x: 1391, endPoint y: 302, distance: 481.4
click at [1392, 303] on div "Do you want to deactivate user? User might be owner of few assets, forum posts,…" at bounding box center [1144, 359] width 572 height 631
click at [1080, 369] on label "Skip and Deactivate" at bounding box center [1140, 367] width 479 height 18
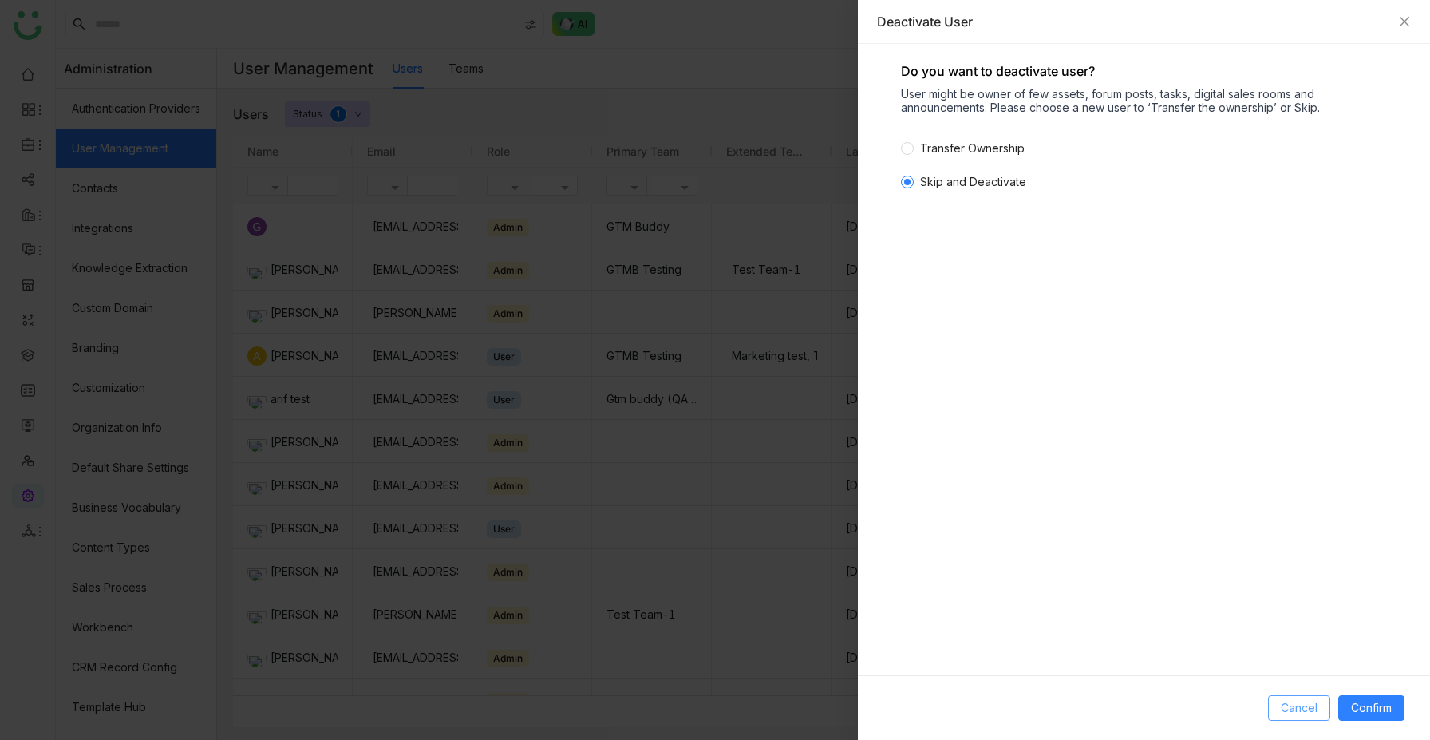
click at [1288, 706] on span "Cancel" at bounding box center [1298, 708] width 37 height 18
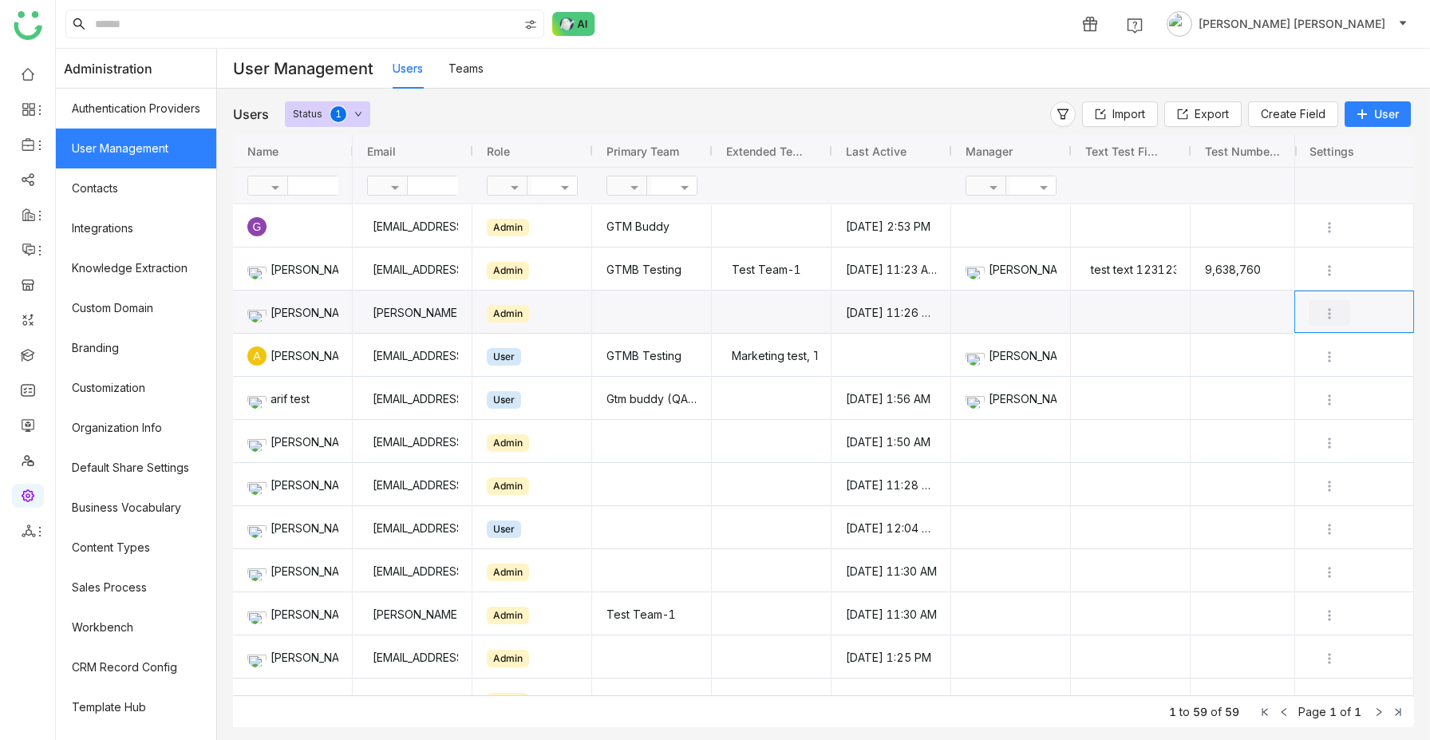
click at [1321, 307] on img "Press SPACE to select this row." at bounding box center [1329, 314] width 16 height 16
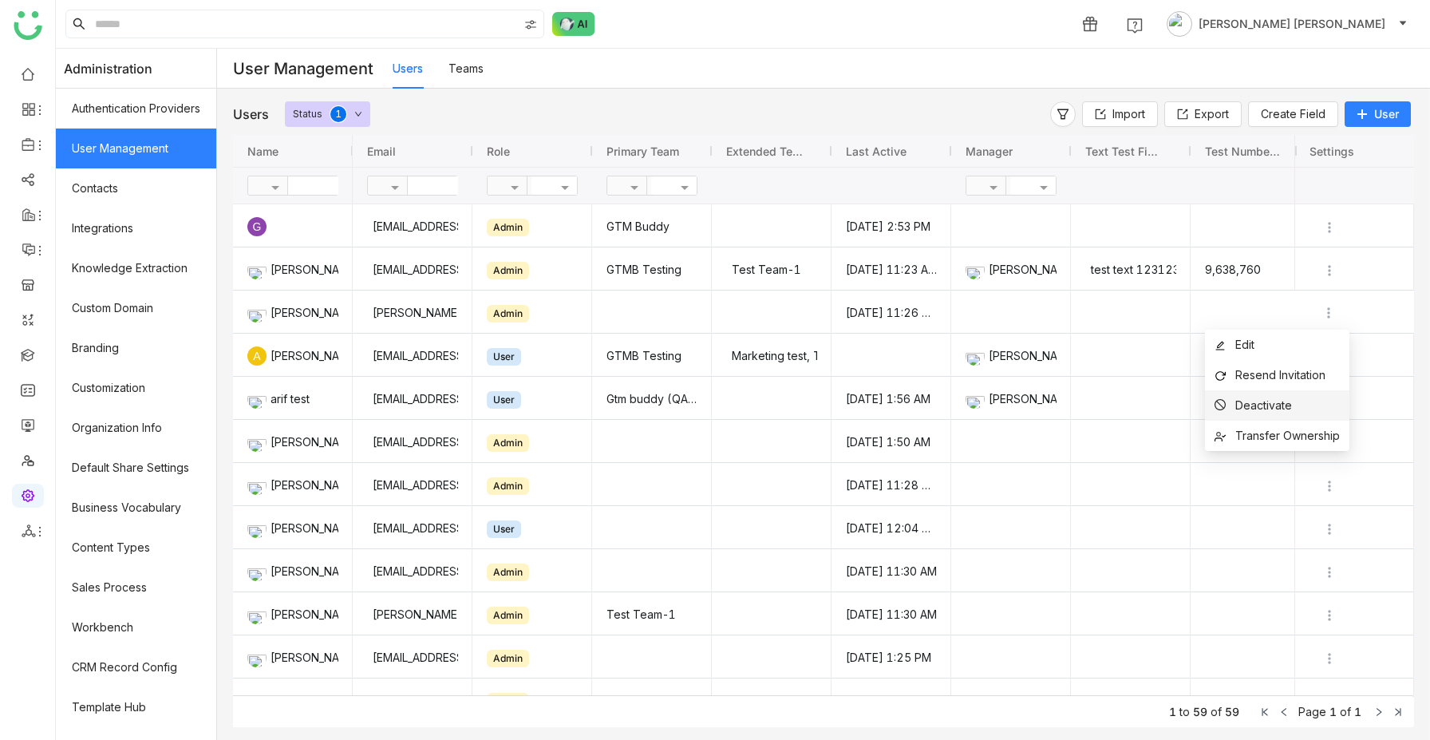
click at [1277, 401] on span "Deactivate" at bounding box center [1263, 405] width 57 height 14
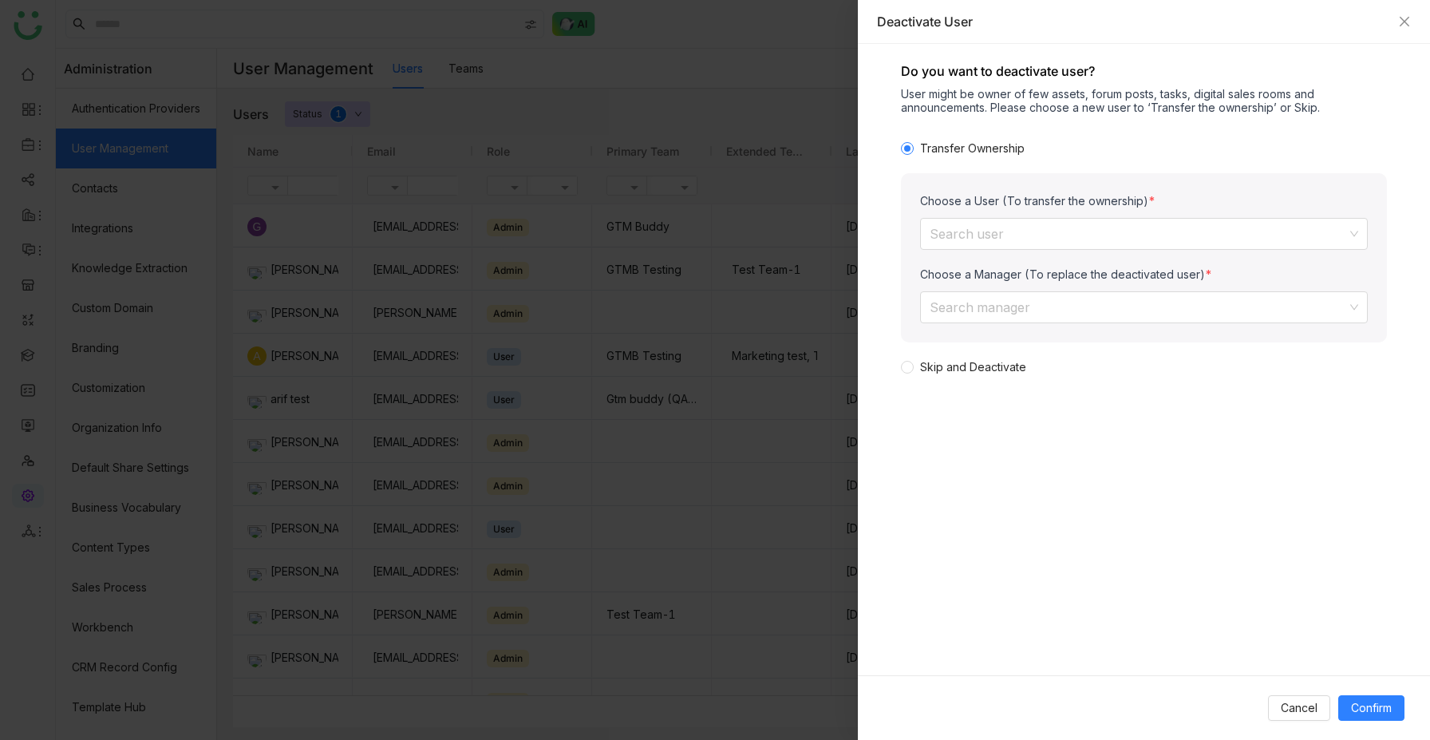
drag, startPoint x: 913, startPoint y: 274, endPoint x: 1221, endPoint y: 266, distance: 308.1
click at [1221, 266] on div "Choose a User (To transfer the ownership) Search user Choose a Manager (To repl…" at bounding box center [1144, 257] width 486 height 169
click at [1158, 236] on input at bounding box center [1137, 234] width 417 height 30
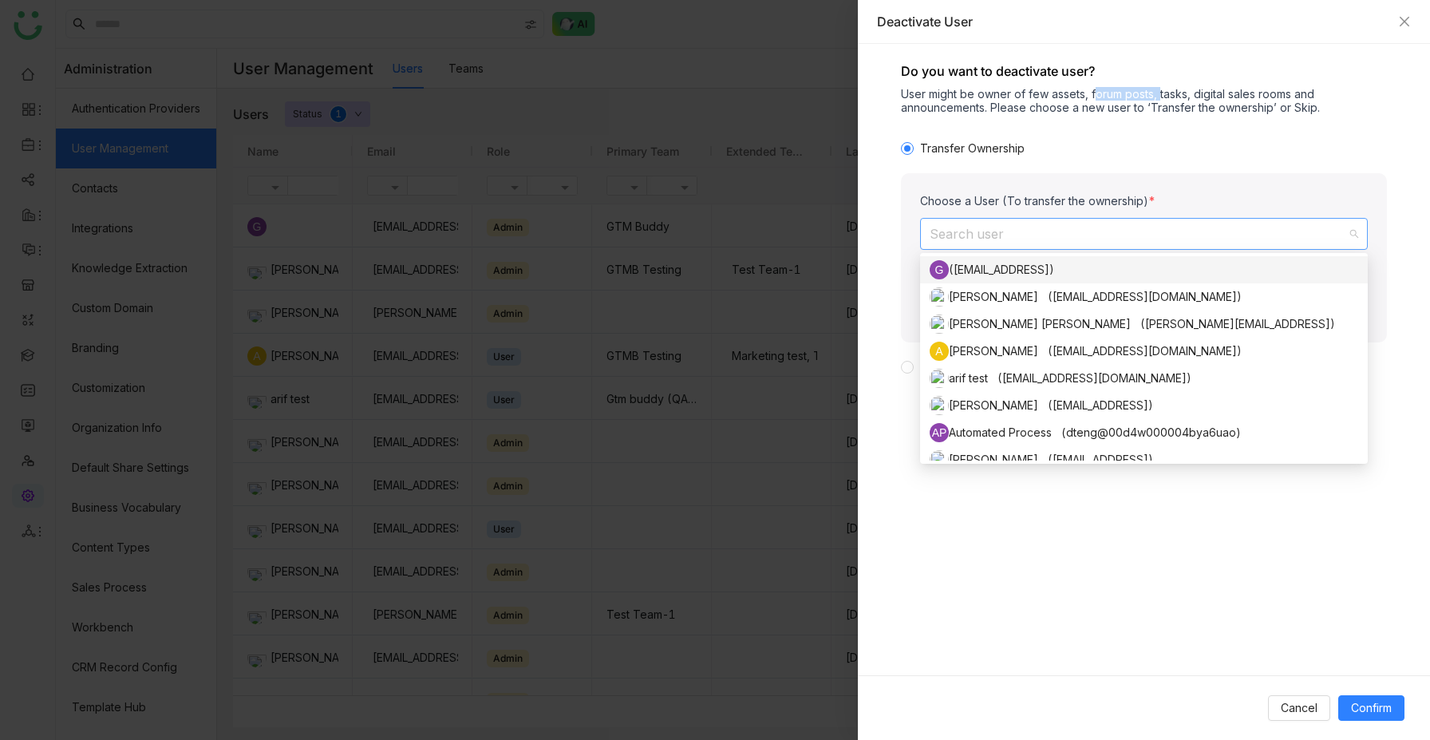
drag, startPoint x: 1090, startPoint y: 92, endPoint x: 1155, endPoint y: 92, distance: 65.4
click at [1155, 92] on div "User might be owner of few assets, forum posts, tasks, digital sales rooms and …" at bounding box center [1144, 100] width 486 height 27
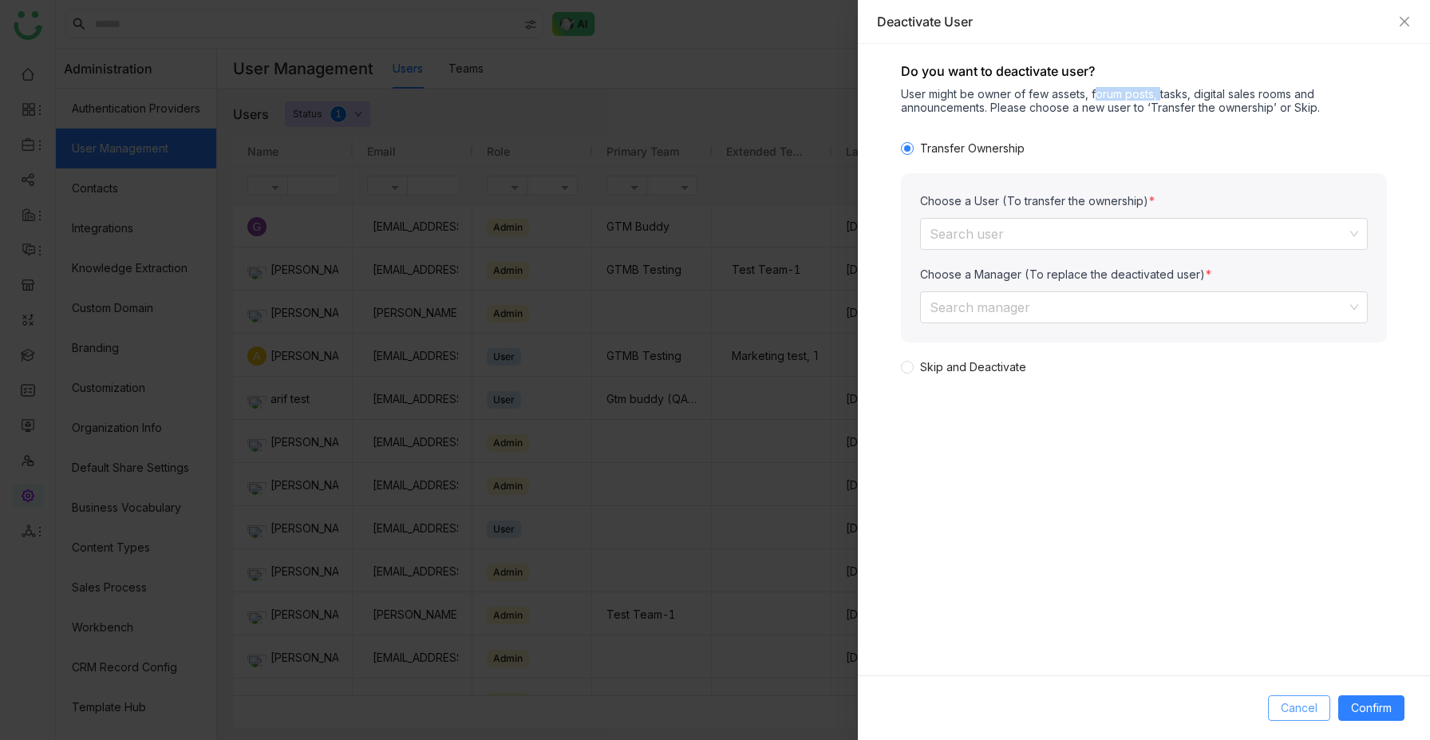
click at [1291, 708] on span "Cancel" at bounding box center [1298, 708] width 37 height 18
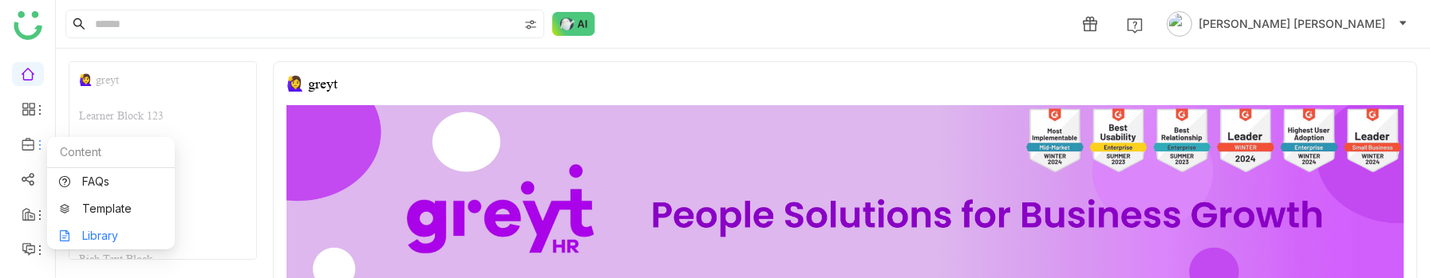
click at [79, 238] on link "Library" at bounding box center [111, 236] width 104 height 11
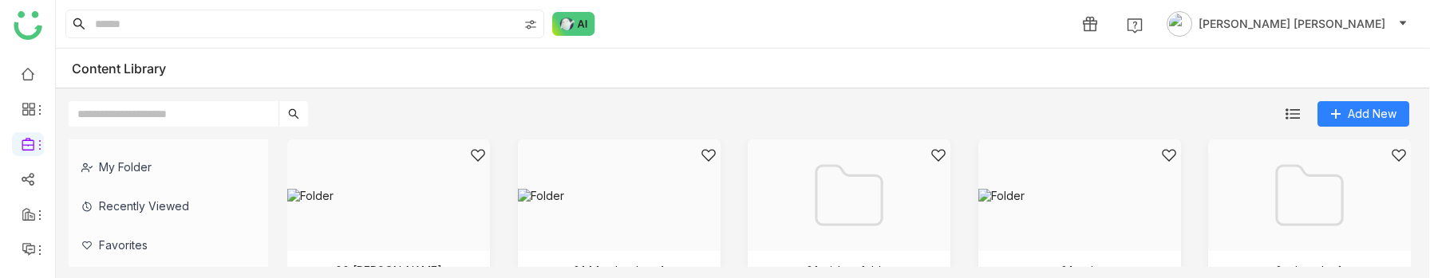
click at [131, 168] on div "My Folder" at bounding box center [162, 167] width 187 height 39
